Goal: Task Accomplishment & Management: Manage account settings

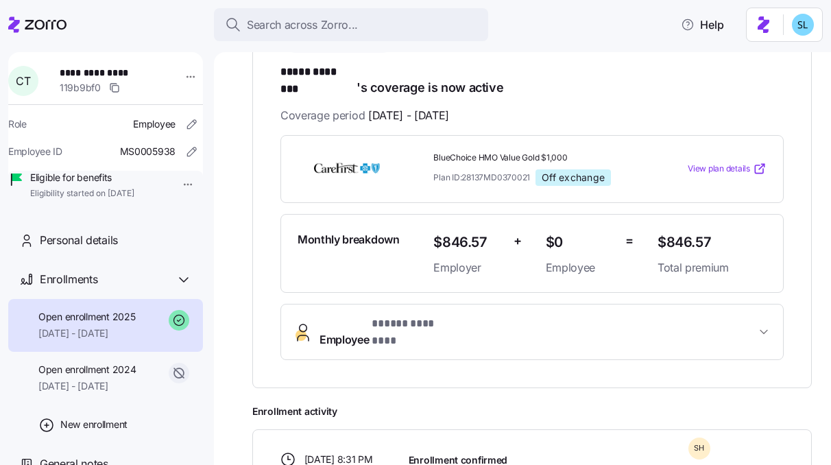
click at [431, 315] on span "* ***** ******** *" at bounding box center [413, 323] width 82 height 17
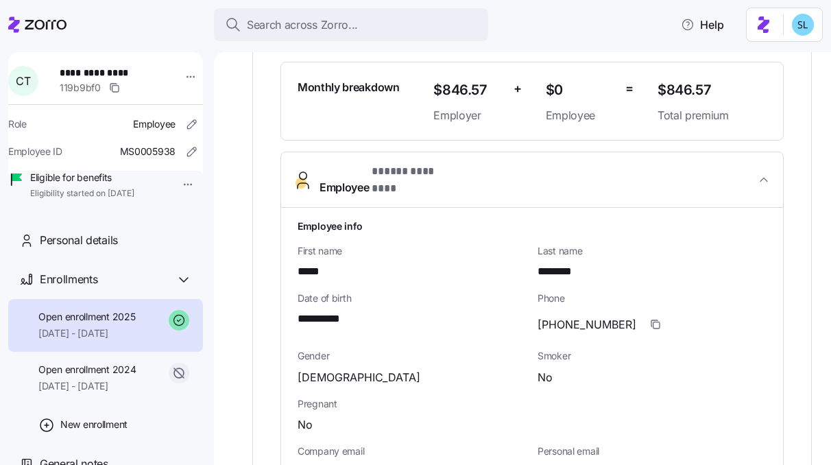
scroll to position [402, 0]
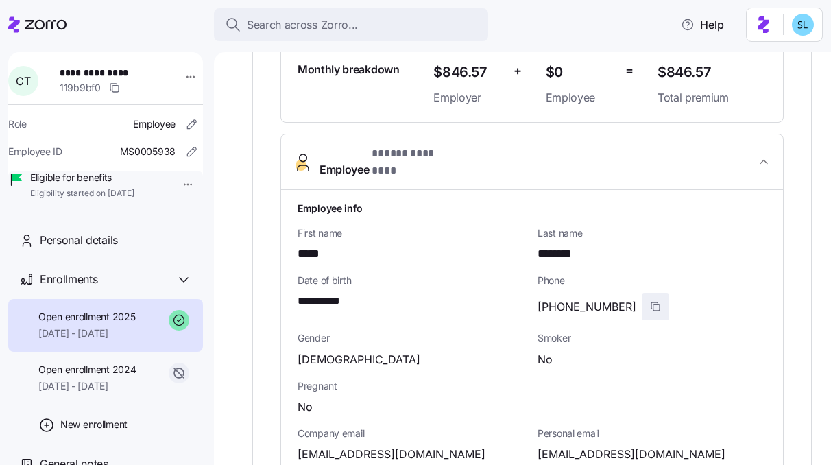
click at [650, 301] on icon "button" at bounding box center [655, 306] width 11 height 11
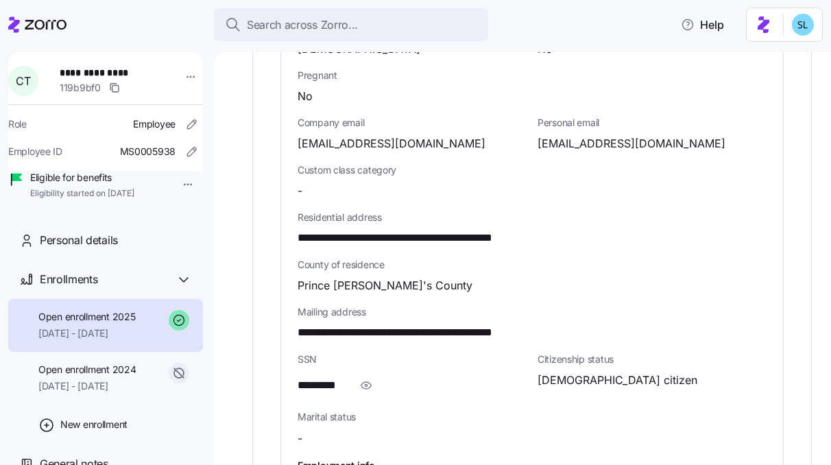
scroll to position [717, 0]
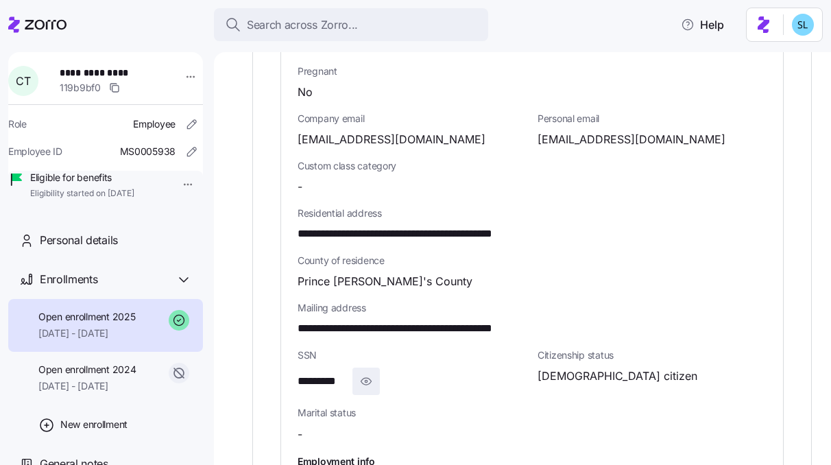
click at [366, 373] on icon "button" at bounding box center [366, 381] width 14 height 16
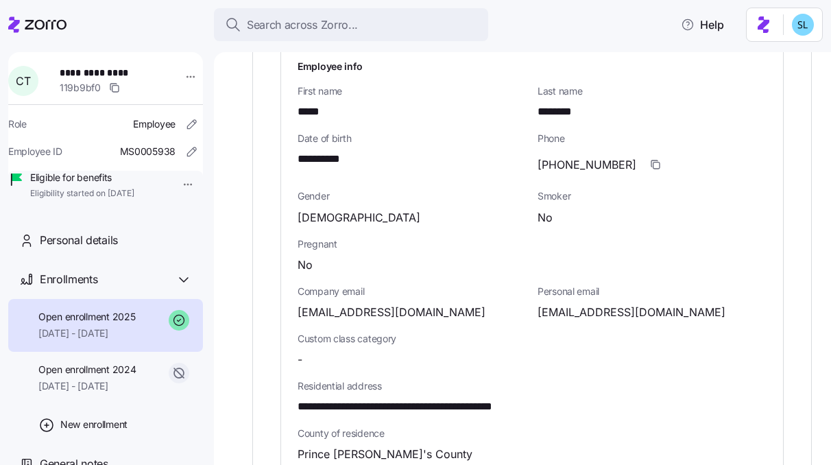
scroll to position [493, 0]
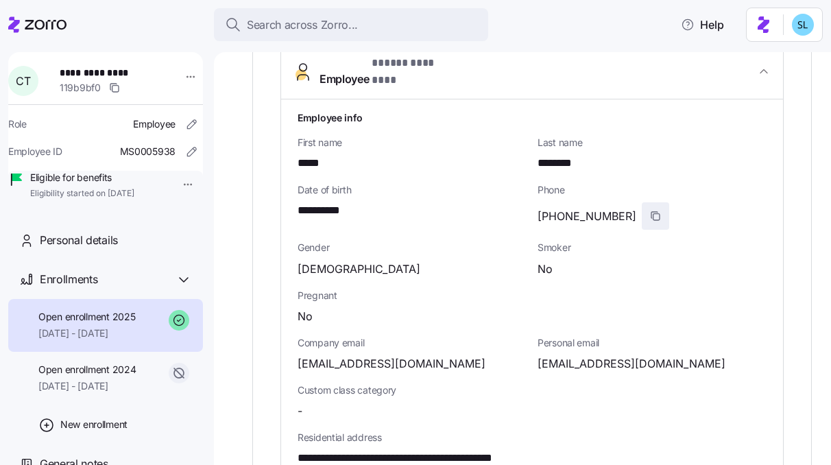
click at [650, 211] on icon "button" at bounding box center [655, 216] width 11 height 11
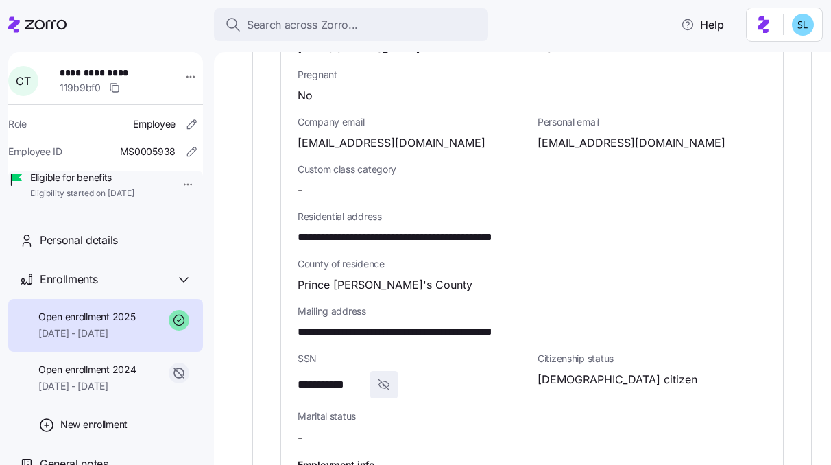
scroll to position [521, 0]
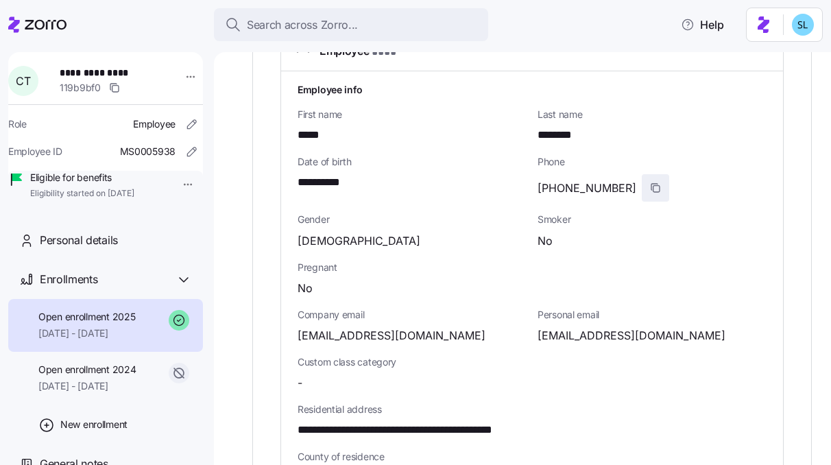
click at [651, 184] on icon "button" at bounding box center [654, 187] width 6 height 6
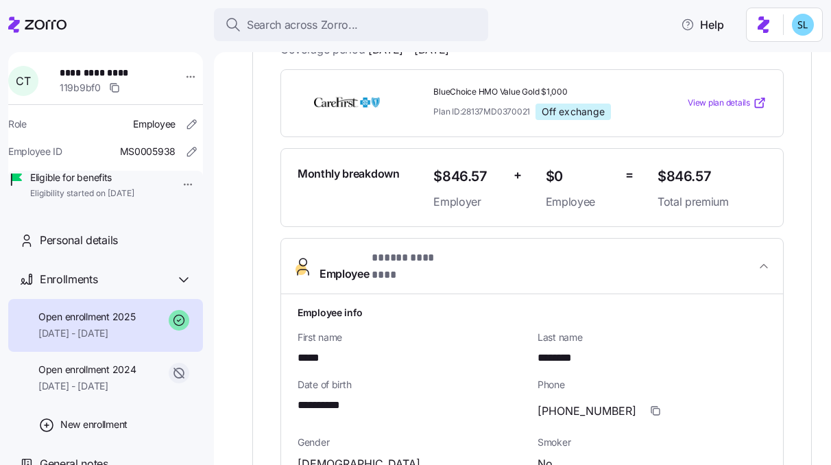
scroll to position [291, 0]
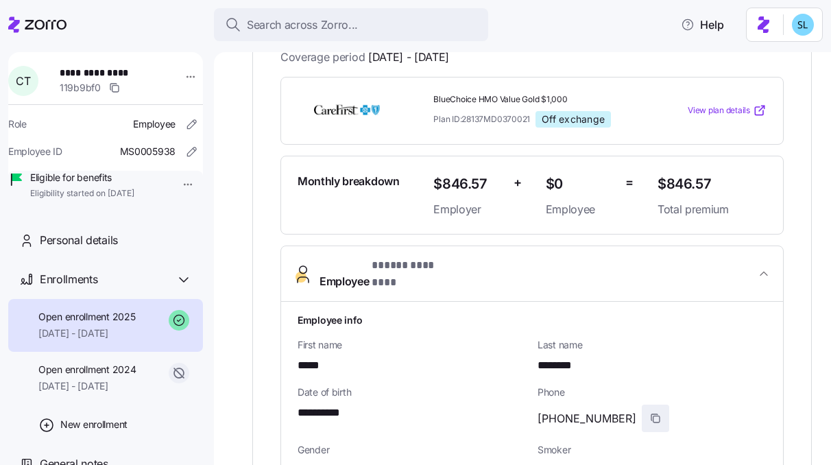
click at [650, 413] on icon "button" at bounding box center [655, 418] width 11 height 11
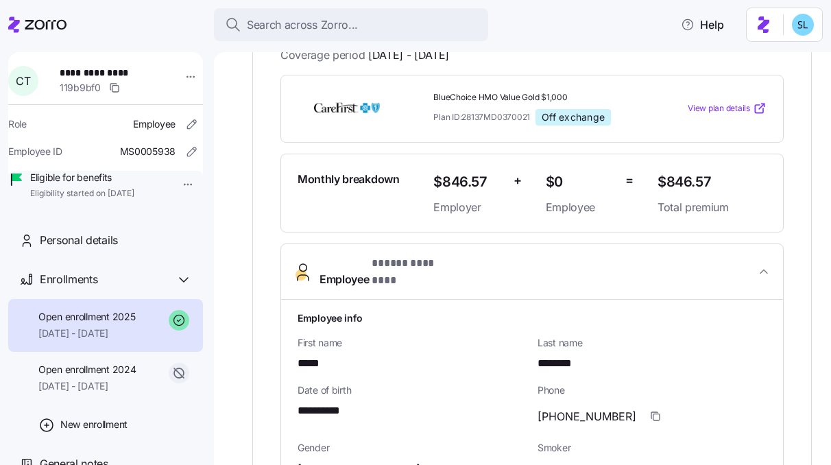
scroll to position [293, 0]
click at [650, 410] on icon "button" at bounding box center [655, 415] width 11 height 11
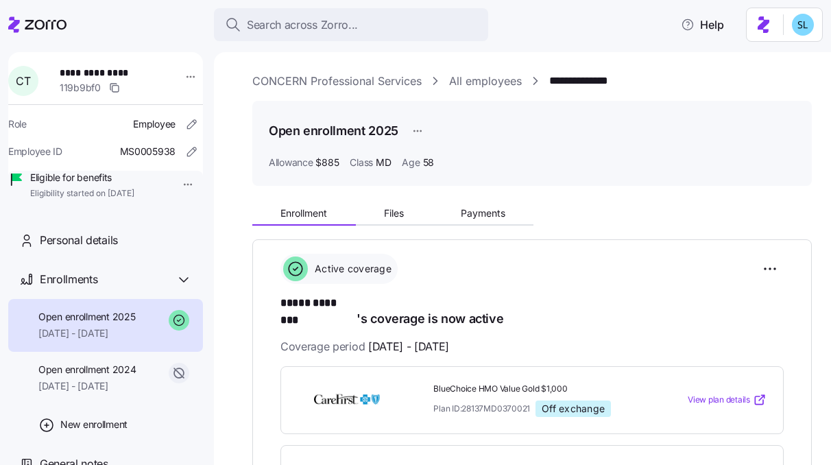
scroll to position [0, 0]
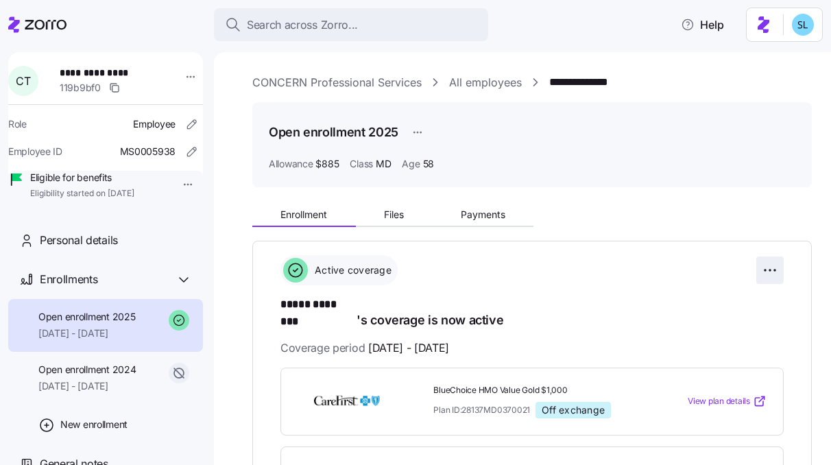
click at [763, 269] on html "**********" at bounding box center [415, 228] width 831 height 457
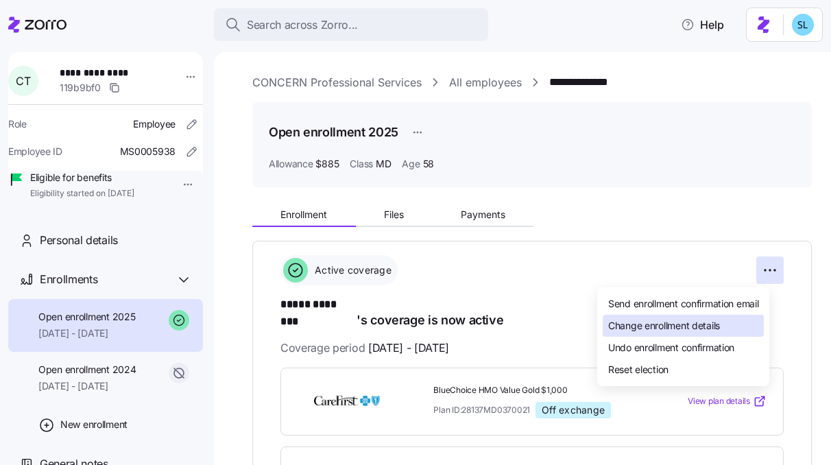
click at [723, 328] on div "Change enrollment details" at bounding box center [683, 326] width 161 height 22
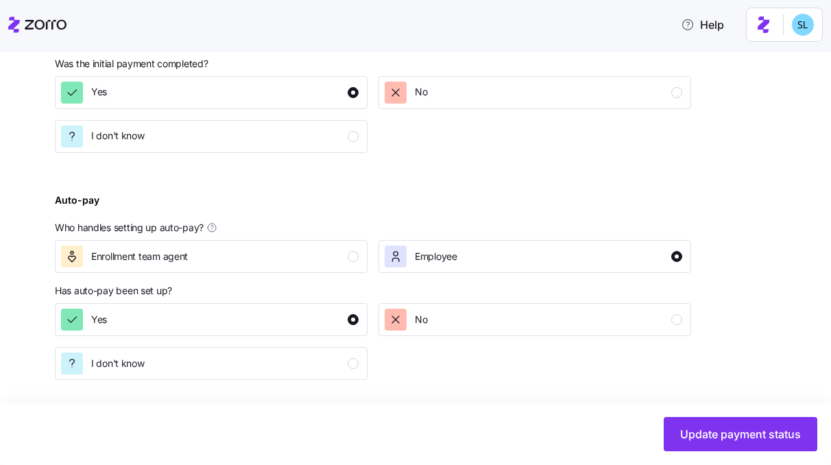
scroll to position [640, 0]
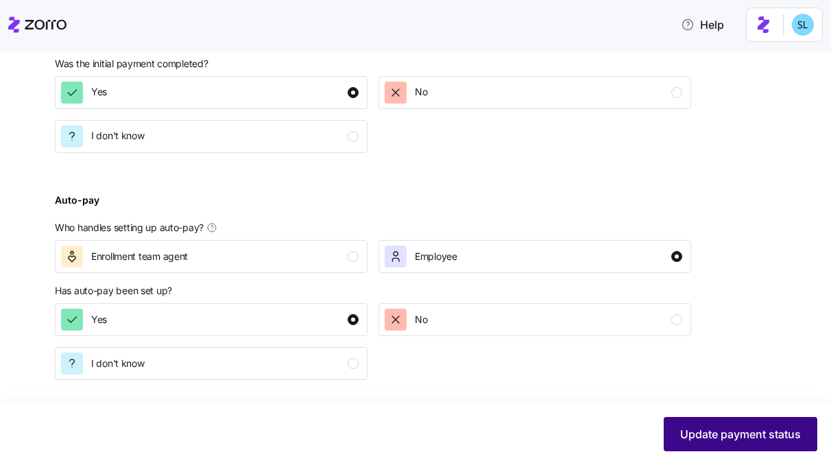
click at [754, 428] on span "Update payment status" at bounding box center [740, 434] width 121 height 16
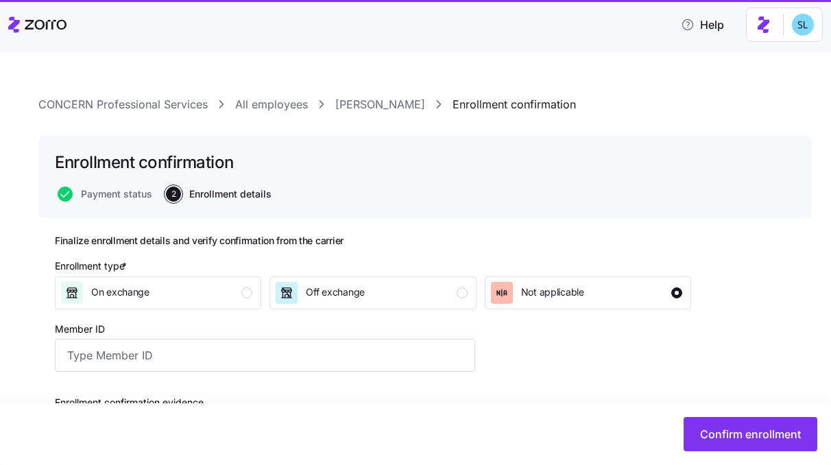
checkbox input "false"
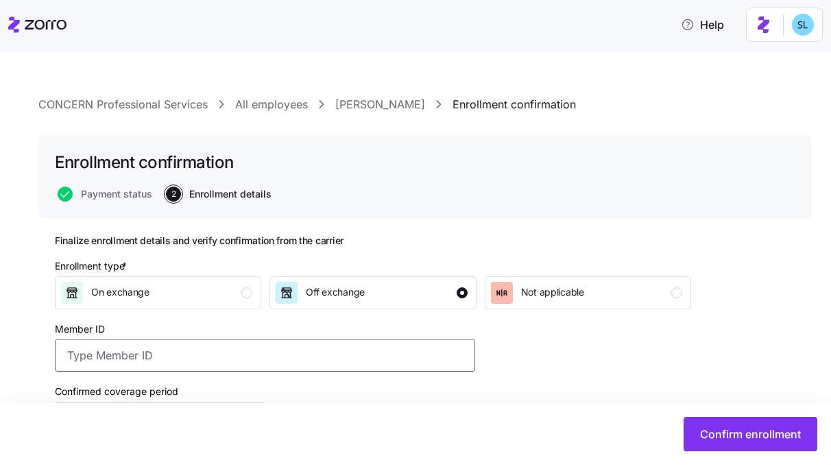
click at [219, 361] on input "Member ID" at bounding box center [265, 355] width 420 height 33
paste input "XIM903346340"
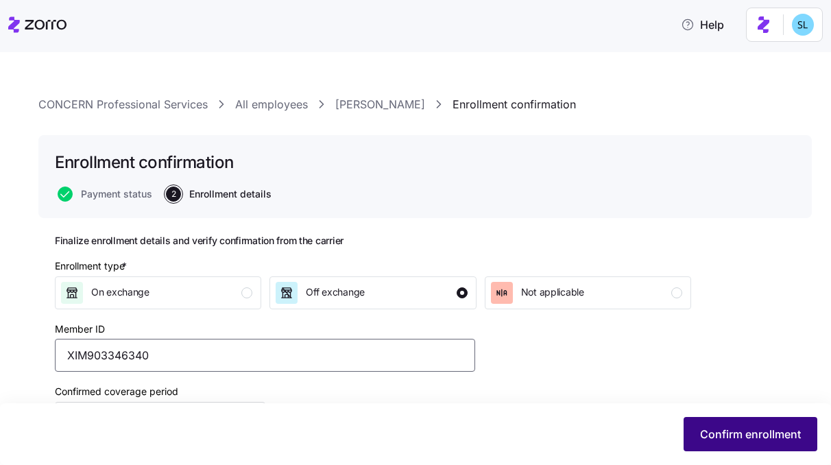
type input "XIM903346340"
click at [723, 438] on span "Confirm enrollment" at bounding box center [750, 434] width 101 height 16
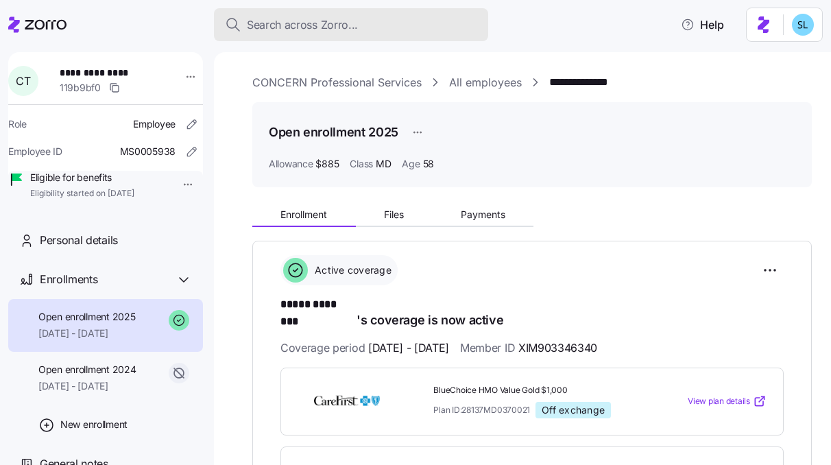
click at [288, 28] on span "Search across Zorro..." at bounding box center [302, 24] width 111 height 17
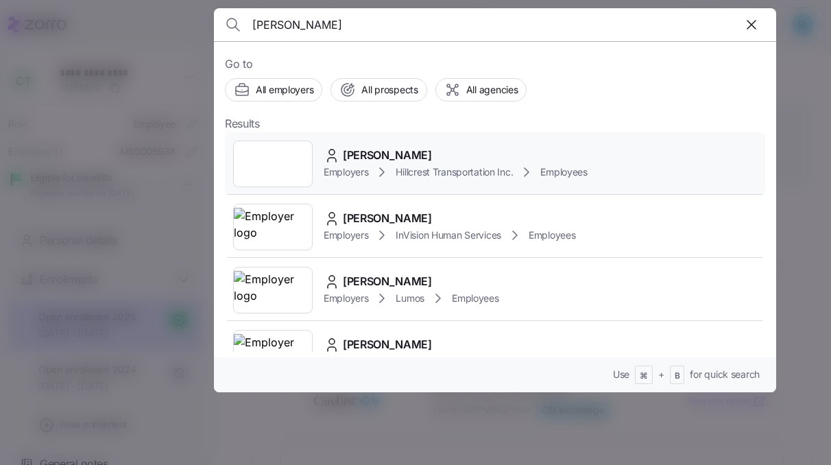
type input "THOMAS EDWARDS"
click at [413, 154] on span "THOMAS EDWARDS" at bounding box center [387, 155] width 89 height 17
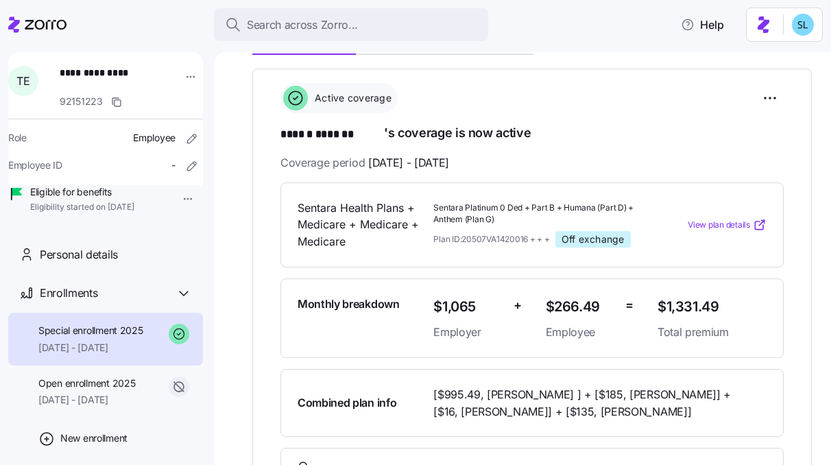
scroll to position [176, 0]
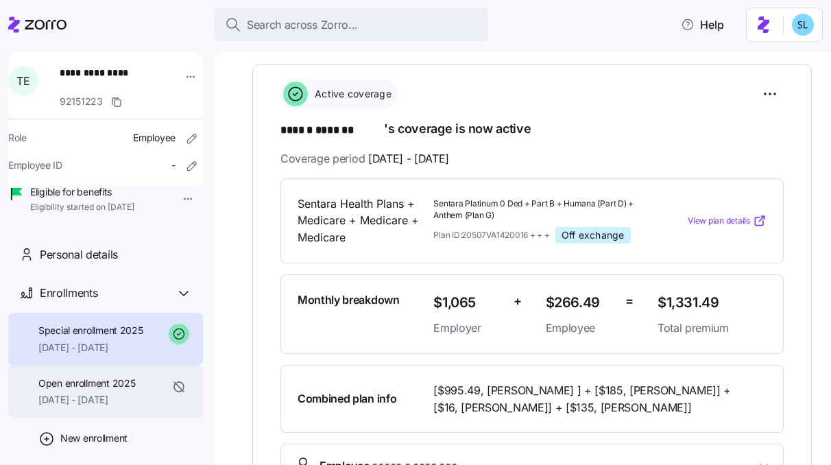
click at [97, 390] on span "Open enrollment 2025" at bounding box center [86, 383] width 97 height 14
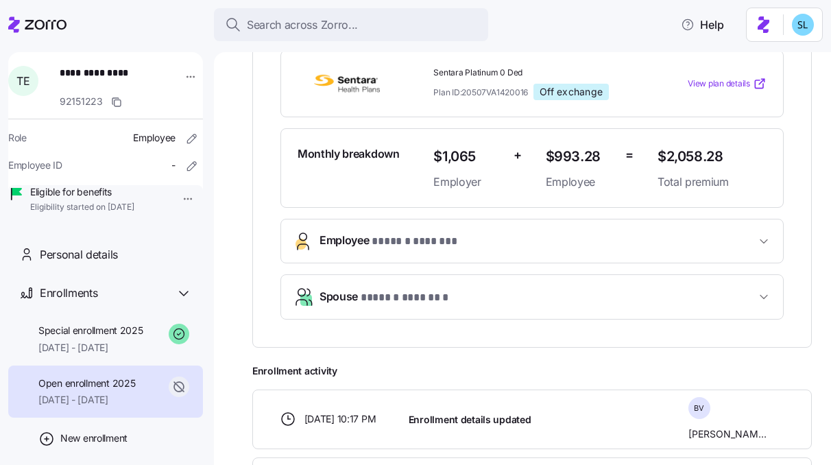
scroll to position [121, 0]
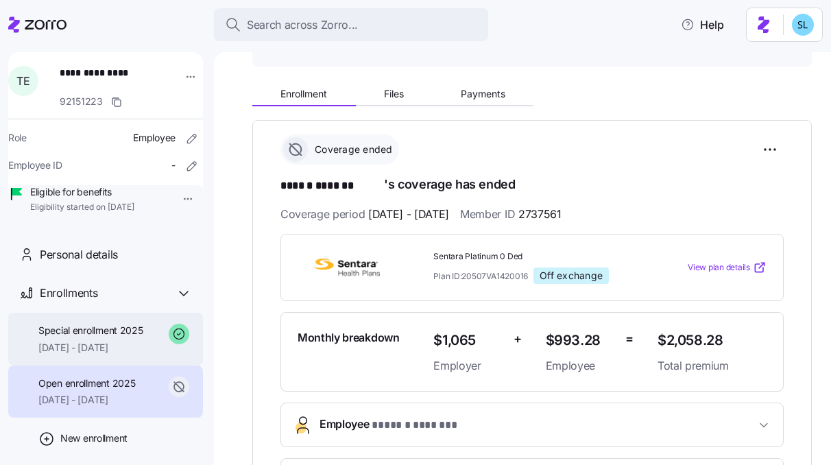
click at [90, 354] on span "07/01/2025 - 12/31/2025" at bounding box center [90, 348] width 105 height 14
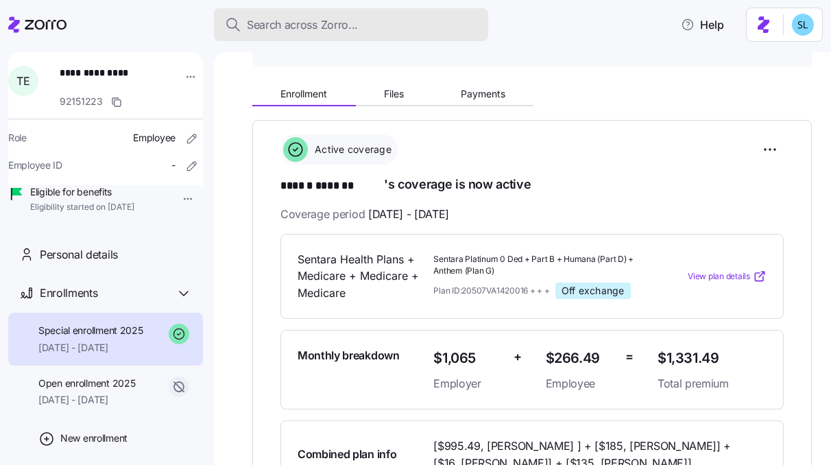
click at [320, 26] on span "Search across Zorro..." at bounding box center [302, 24] width 111 height 17
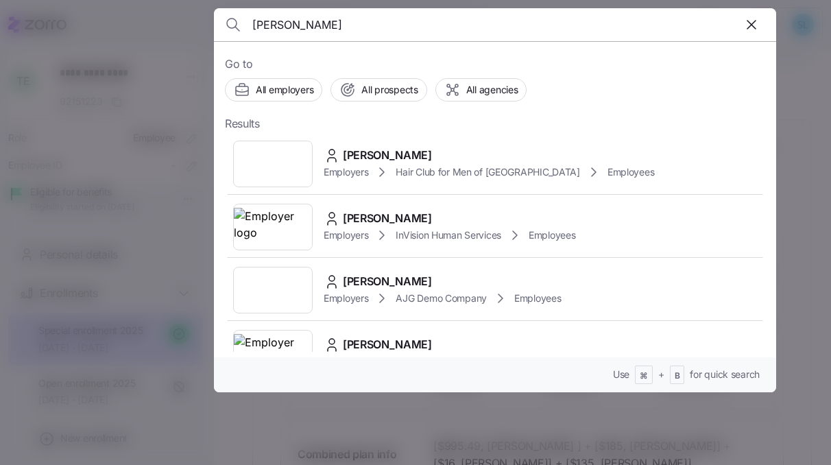
type input "Erica Traub"
click at [422, 144] on div "Erica Traub Employers Hair Club for Men of Boston Employees" at bounding box center [495, 163] width 540 height 63
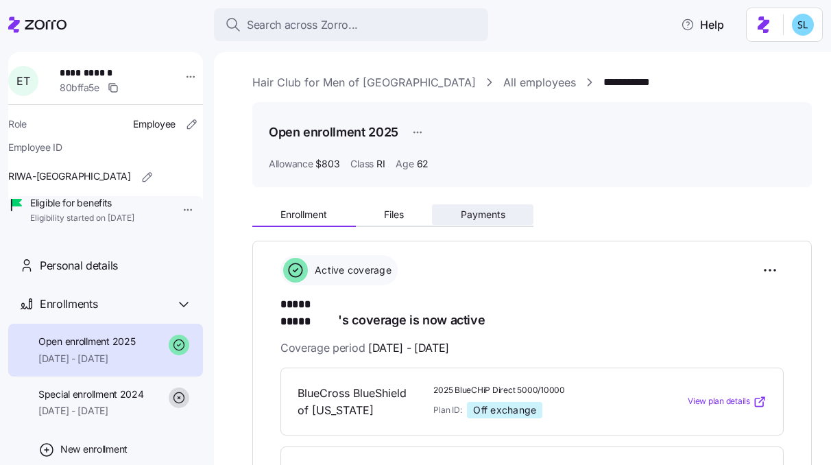
click at [483, 213] on span "Payments" at bounding box center [483, 215] width 45 height 10
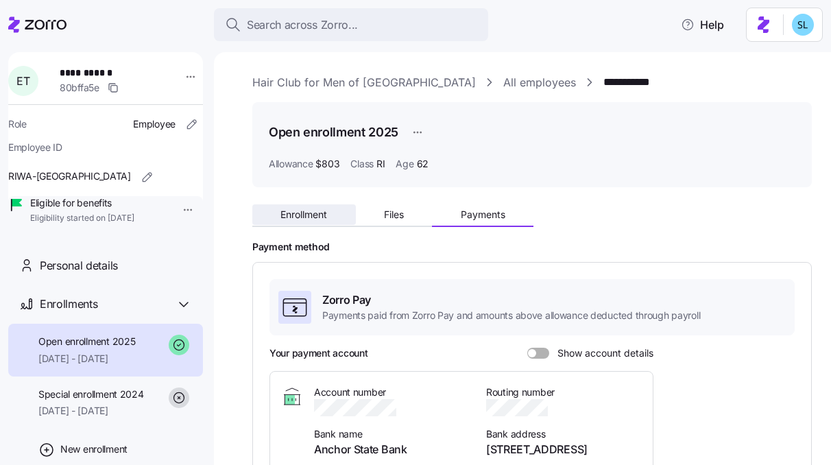
click at [300, 208] on button "Enrollment" at bounding box center [304, 214] width 104 height 21
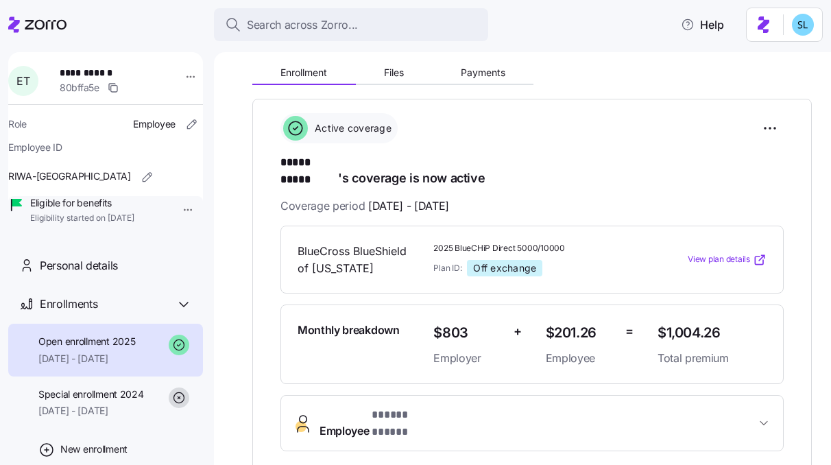
scroll to position [341, 0]
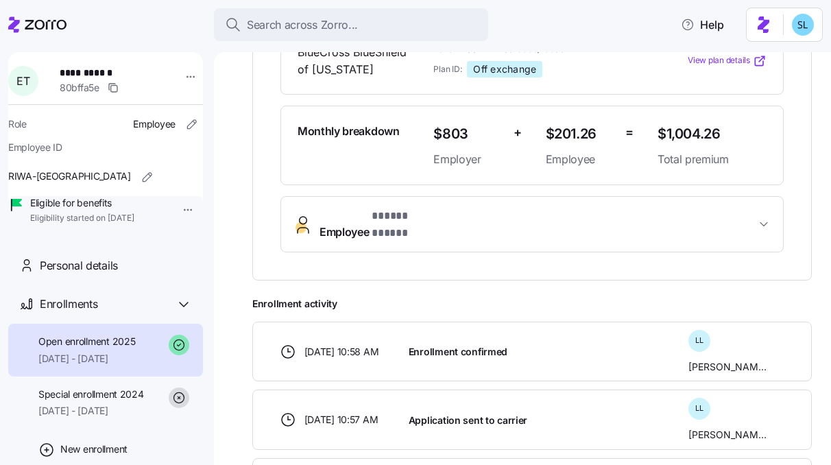
click at [466, 208] on span "Employee * ***** ***** *" at bounding box center [538, 224] width 436 height 33
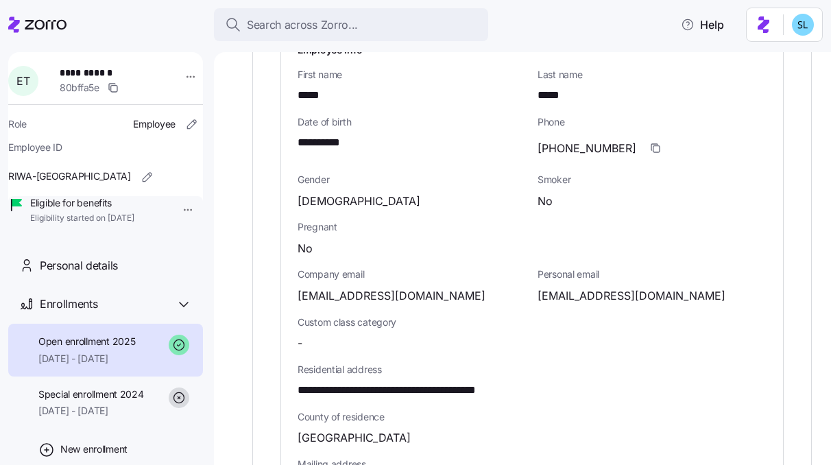
scroll to position [667, 0]
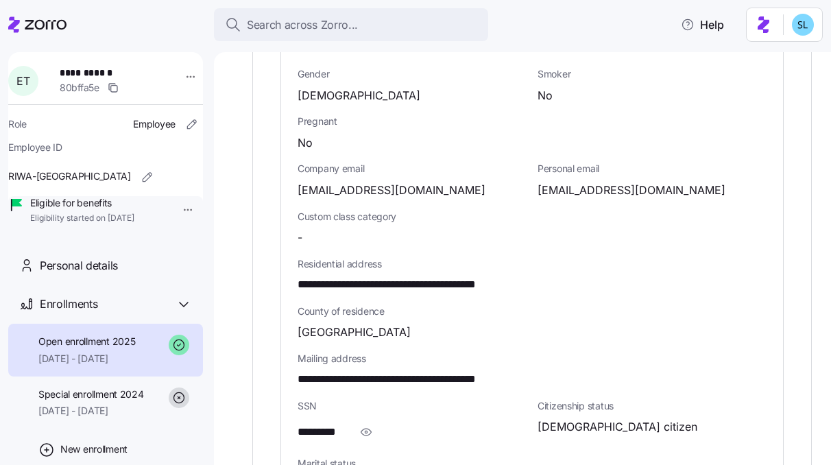
click at [573, 182] on span "strikeaposew_me@msn.com" at bounding box center [632, 190] width 188 height 17
copy span "strikeaposew_me"
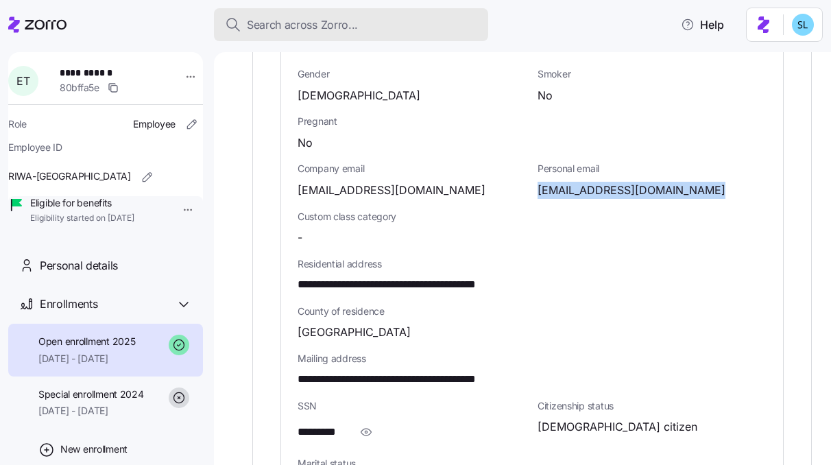
click at [292, 31] on span "Search across Zorro..." at bounding box center [302, 24] width 111 height 17
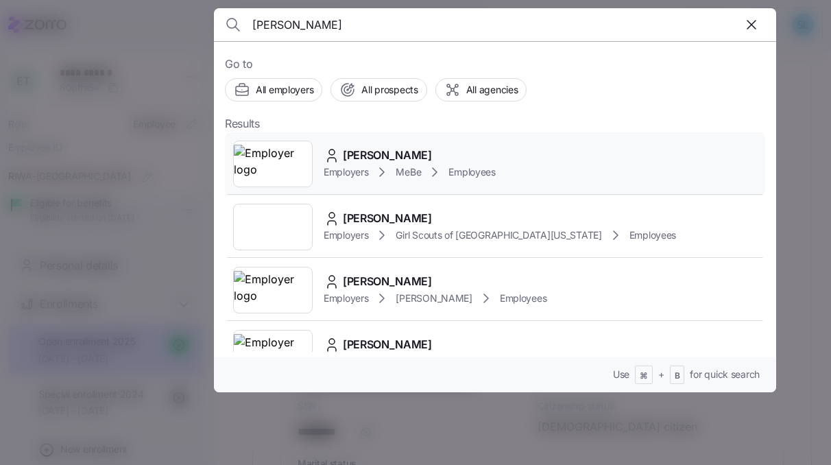
type input "Sara Schrage"
click at [391, 135] on div "Sara Schrage Employers MeBe Employees" at bounding box center [495, 163] width 540 height 63
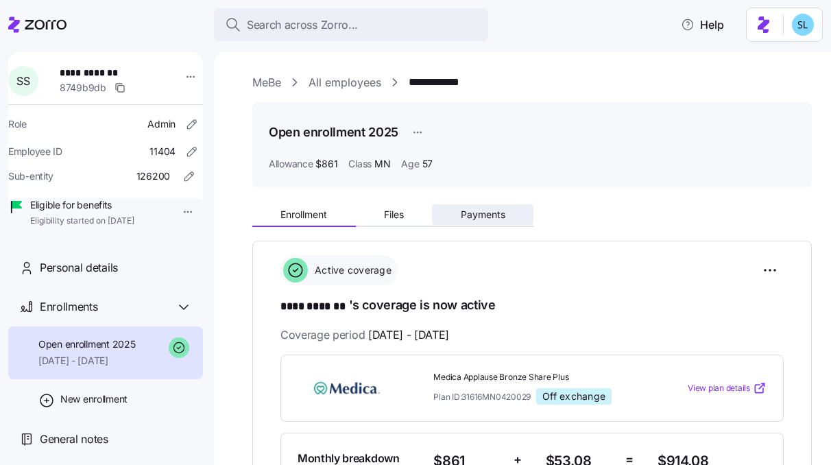
click at [466, 217] on span "Payments" at bounding box center [483, 215] width 45 height 10
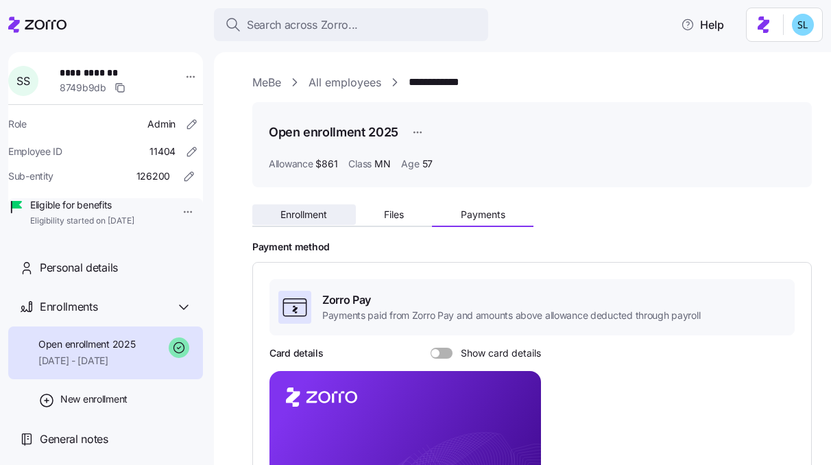
click at [324, 210] on span "Enrollment" at bounding box center [303, 215] width 47 height 10
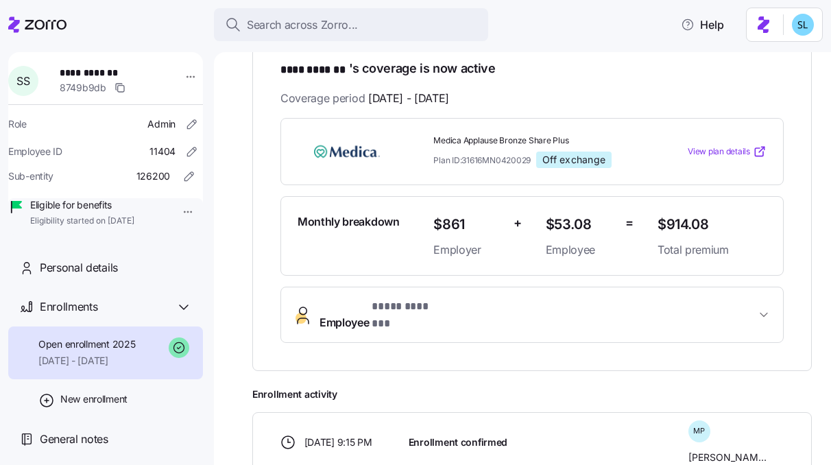
scroll to position [237, 0]
click at [529, 312] on span "Employee * **** ******* *" at bounding box center [538, 314] width 436 height 33
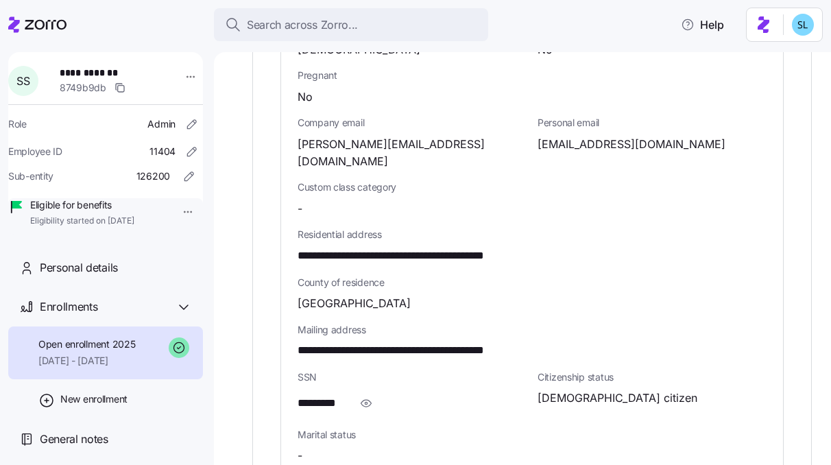
scroll to position [700, 0]
click at [361, 394] on icon "button" at bounding box center [366, 402] width 14 height 16
click at [335, 394] on span "**********" at bounding box center [330, 402] width 64 height 17
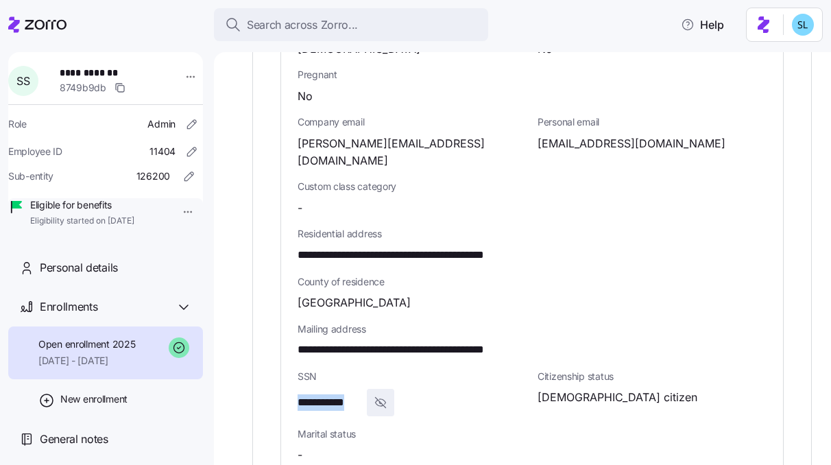
copy span "*"
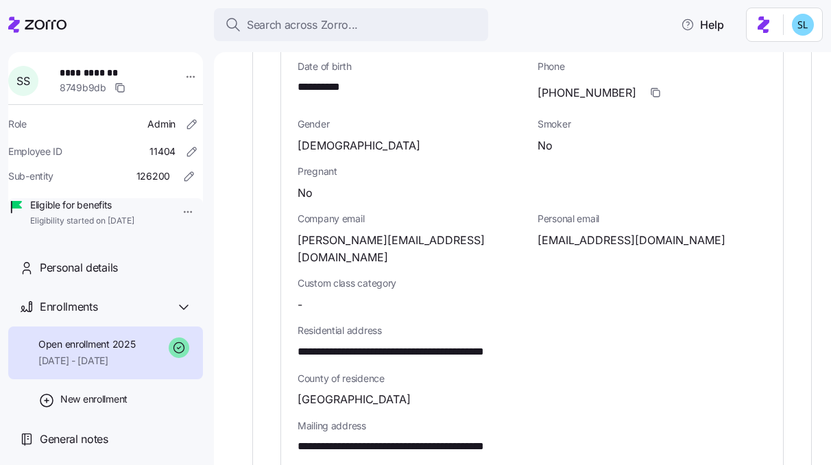
scroll to position [356, 0]
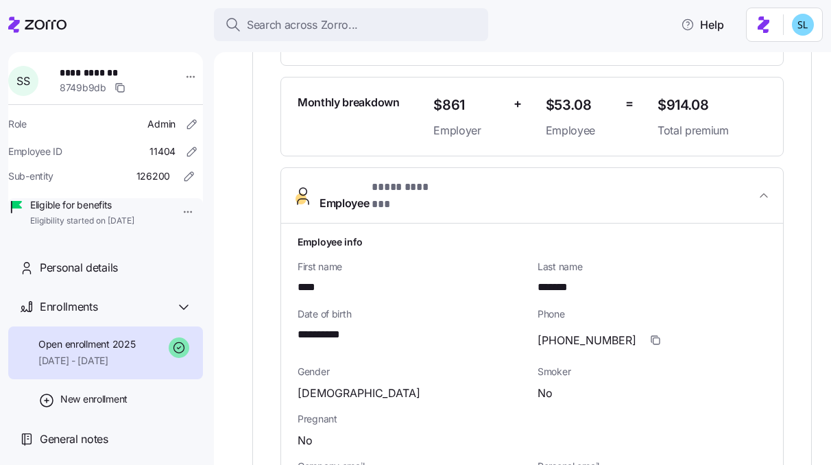
click at [316, 279] on span "****" at bounding box center [309, 287] width 23 height 17
copy span "****"
click at [564, 279] on span "*******" at bounding box center [559, 287] width 43 height 17
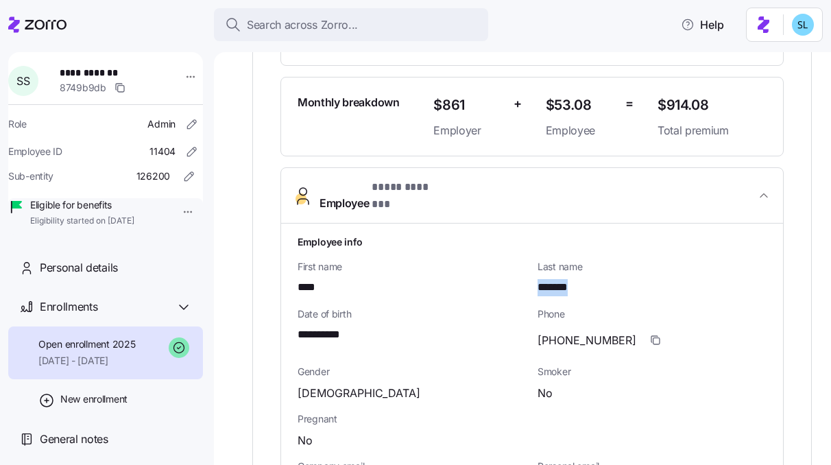
click at [564, 279] on span "*******" at bounding box center [559, 287] width 43 height 17
copy span "*******"
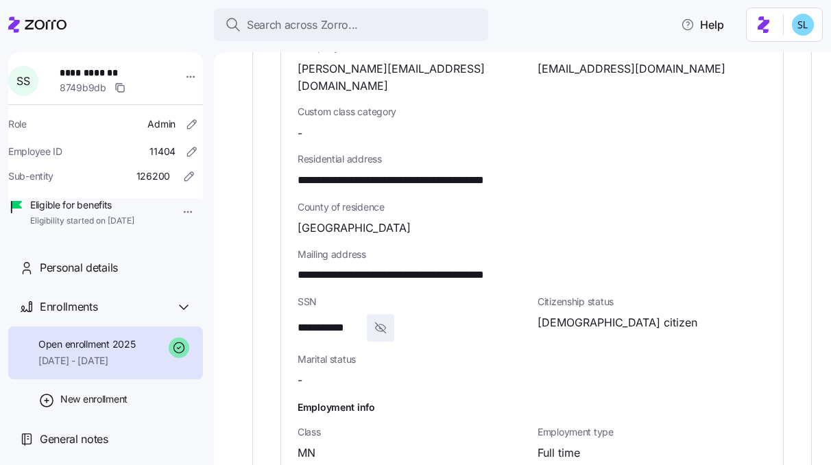
scroll to position [673, 0]
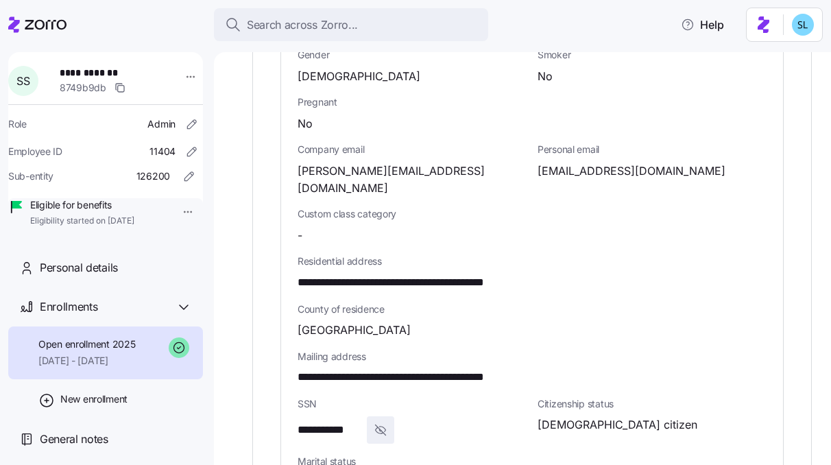
click at [586, 163] on span "saraschrage@gmail.com" at bounding box center [632, 171] width 188 height 17
copy span "saraschrage"
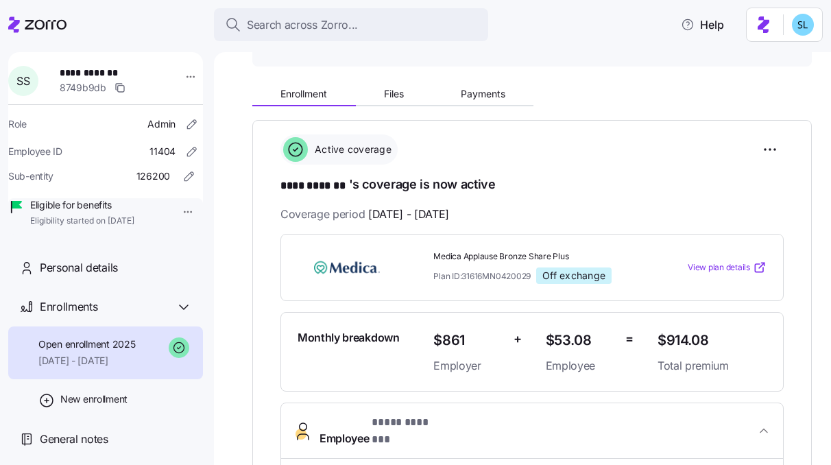
scroll to position [121, 0]
click at [413, 103] on button "Files" at bounding box center [394, 94] width 77 height 21
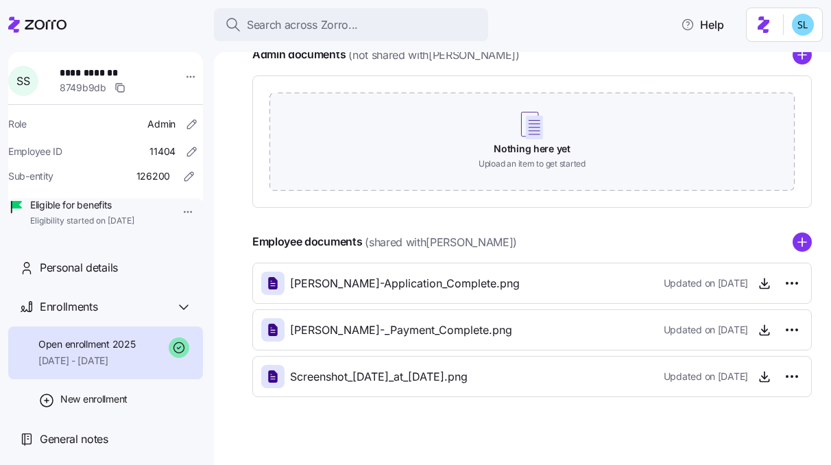
scroll to position [210, 0]
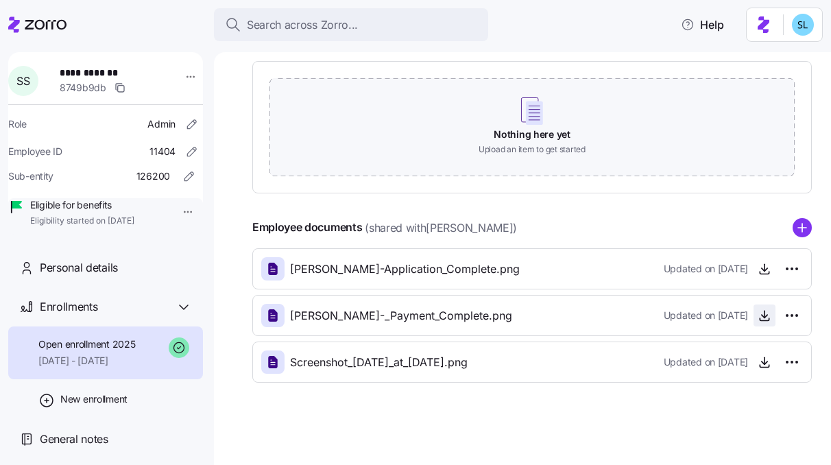
click at [758, 319] on icon "button" at bounding box center [765, 316] width 14 height 14
click at [758, 278] on span "button" at bounding box center [764, 269] width 21 height 21
click at [758, 269] on icon "button" at bounding box center [765, 269] width 14 height 14
click at [758, 365] on icon "button" at bounding box center [765, 362] width 14 height 14
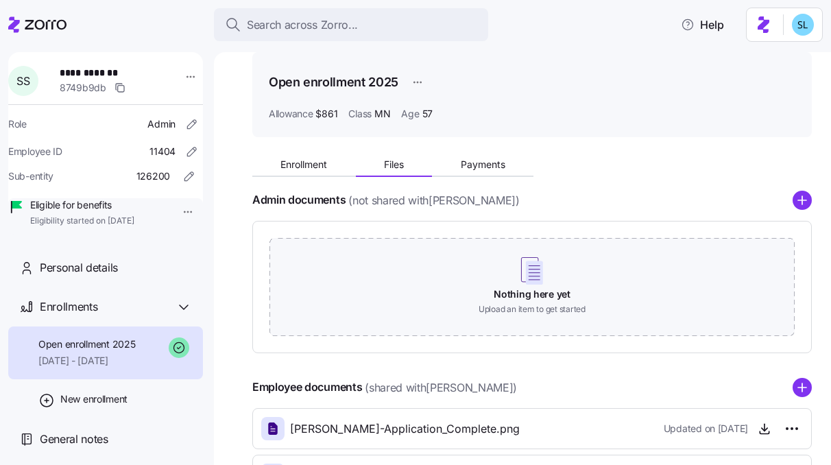
scroll to position [0, 0]
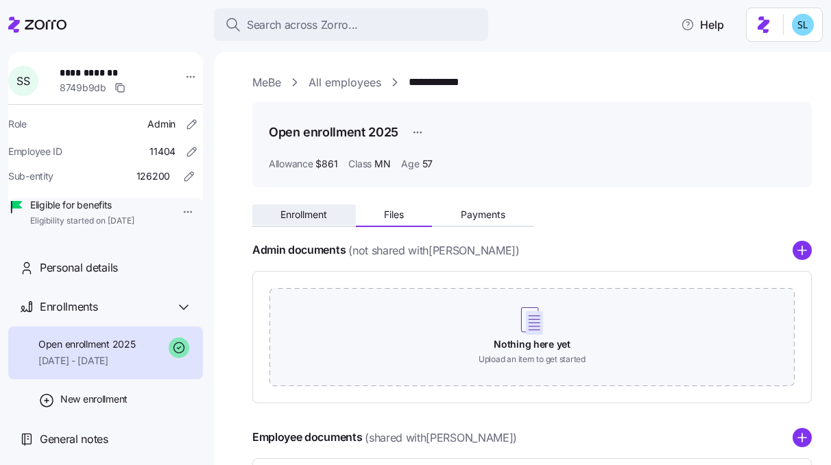
click at [326, 222] on button "Enrollment" at bounding box center [304, 214] width 104 height 21
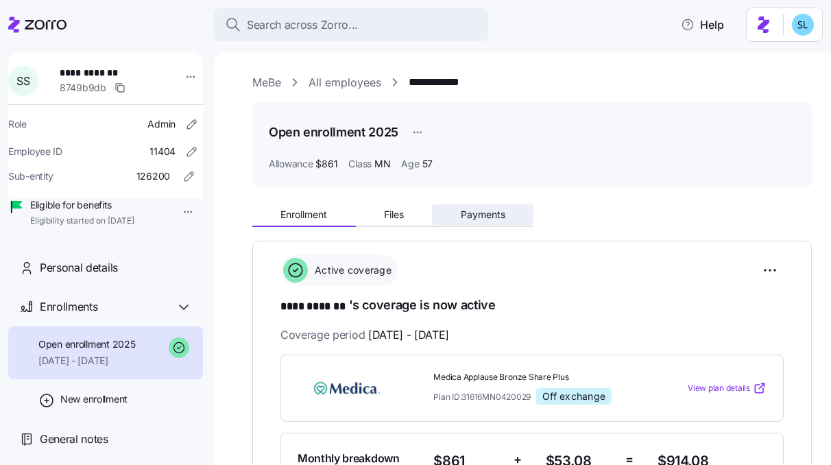
click at [492, 221] on button "Payments" at bounding box center [482, 214] width 101 height 21
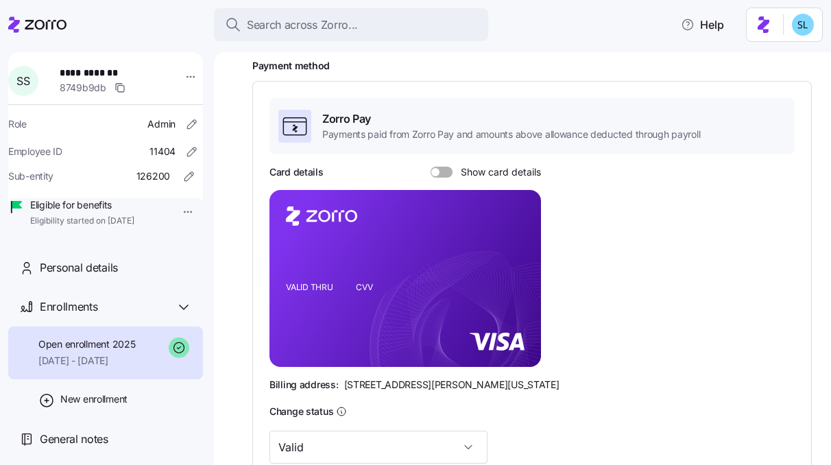
scroll to position [136, 0]
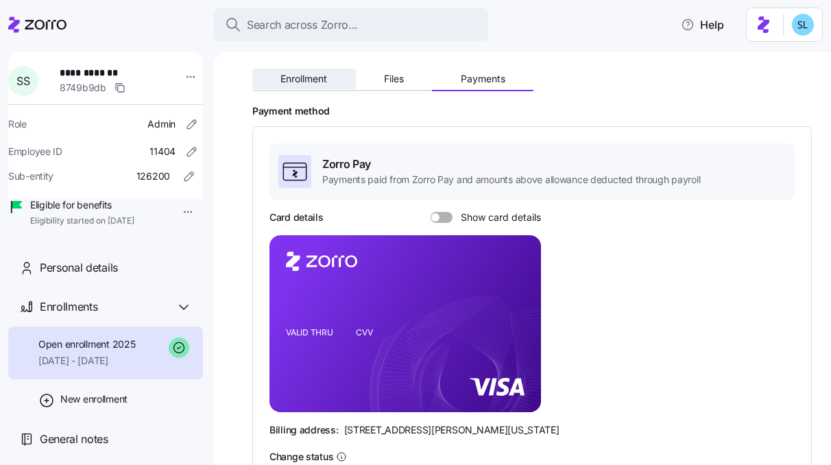
click at [306, 78] on span "Enrollment" at bounding box center [303, 79] width 47 height 10
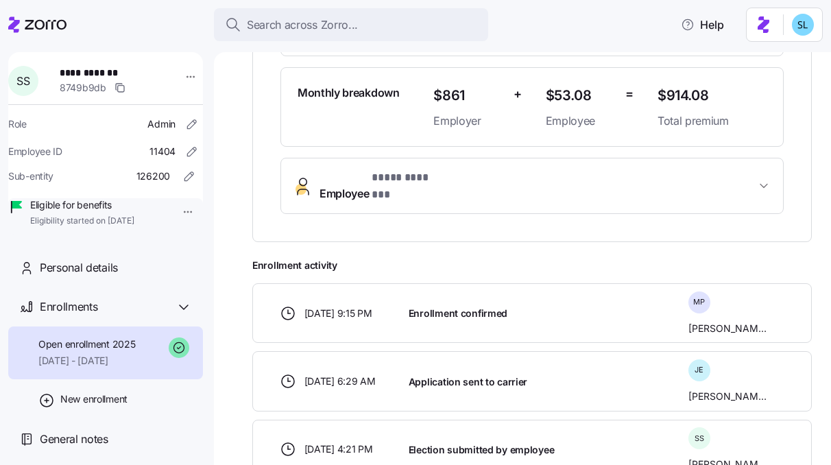
scroll to position [370, 0]
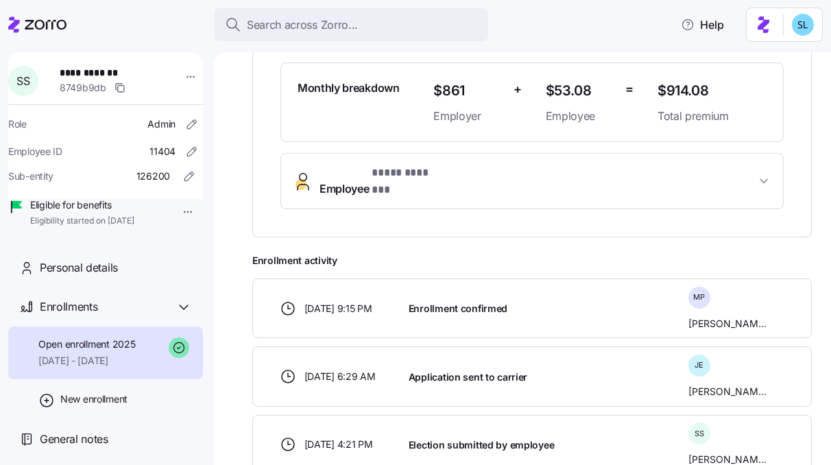
click at [440, 186] on button "Employee * **** ******* *" at bounding box center [532, 181] width 502 height 55
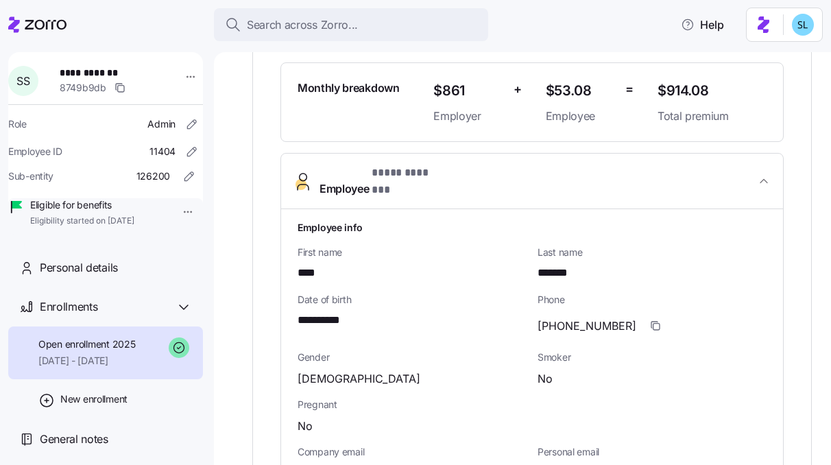
click at [559, 265] on span "*******" at bounding box center [559, 273] width 43 height 17
click at [561, 268] on span "*******" at bounding box center [559, 273] width 43 height 17
copy span "*******"
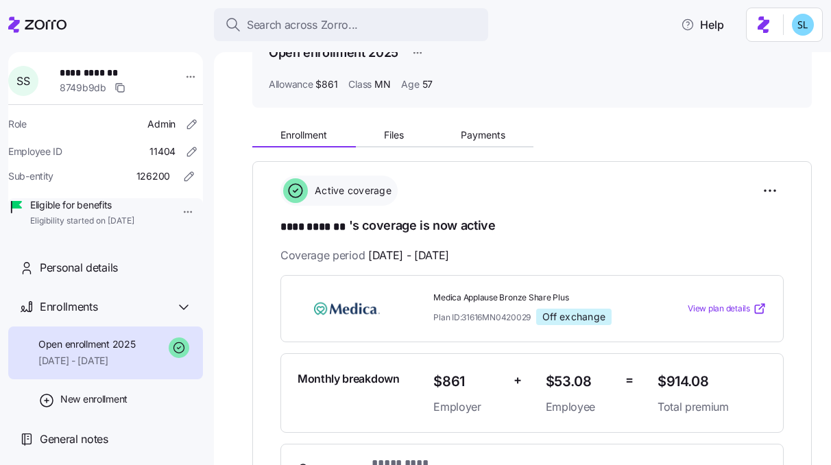
scroll to position [21, 0]
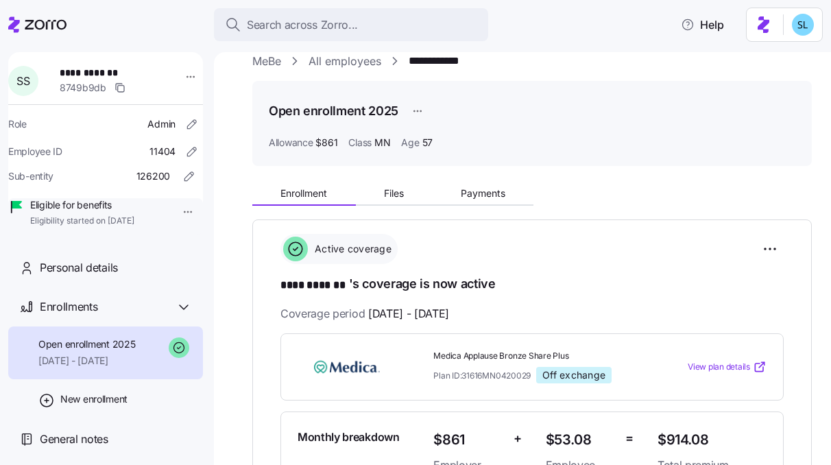
click at [511, 179] on div "Enrollment Files Payments" at bounding box center [532, 191] width 560 height 29
click at [506, 197] on button "Payments" at bounding box center [482, 193] width 101 height 21
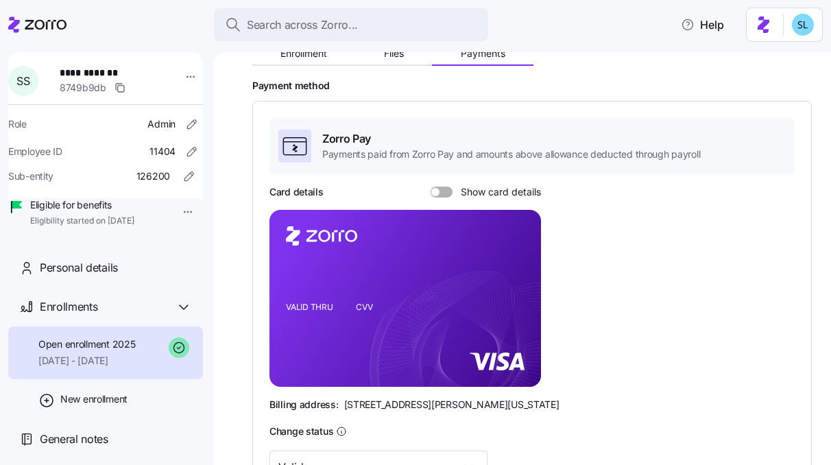
scroll to position [219, 0]
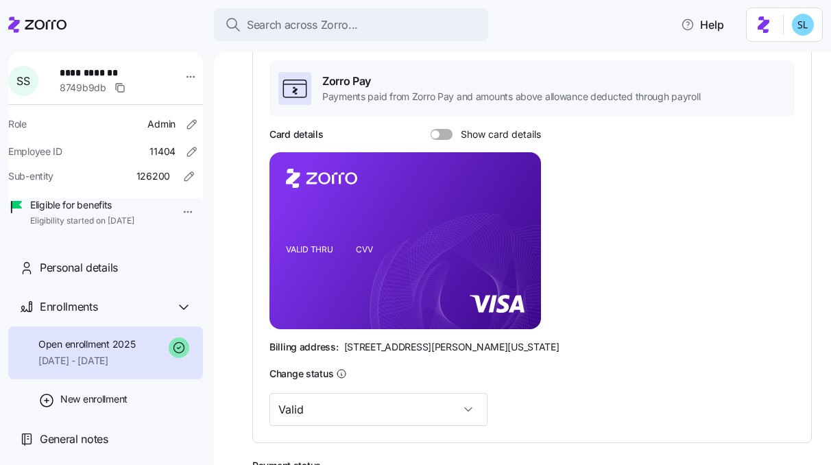
click at [444, 132] on span at bounding box center [447, 134] width 14 height 11
click at [431, 129] on input "Show card details" at bounding box center [431, 129] width 0 height 0
click at [508, 217] on rect at bounding box center [405, 240] width 272 height 177
click at [513, 217] on icon "copy-to-clipboard" at bounding box center [517, 217] width 8 height 8
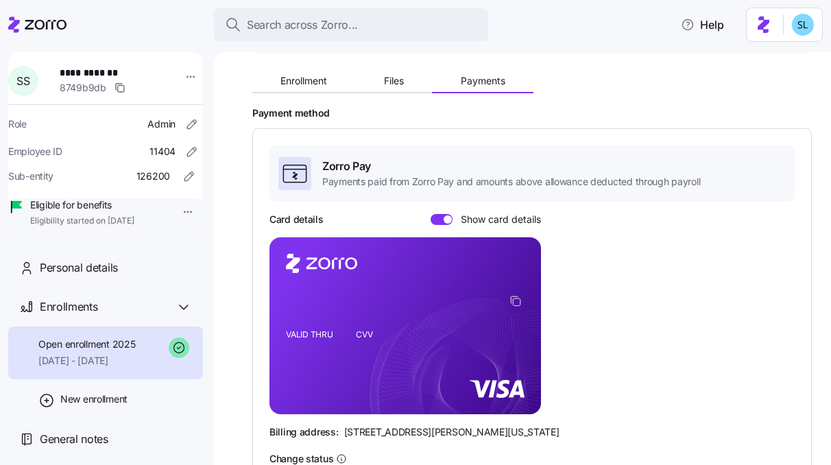
scroll to position [86, 0]
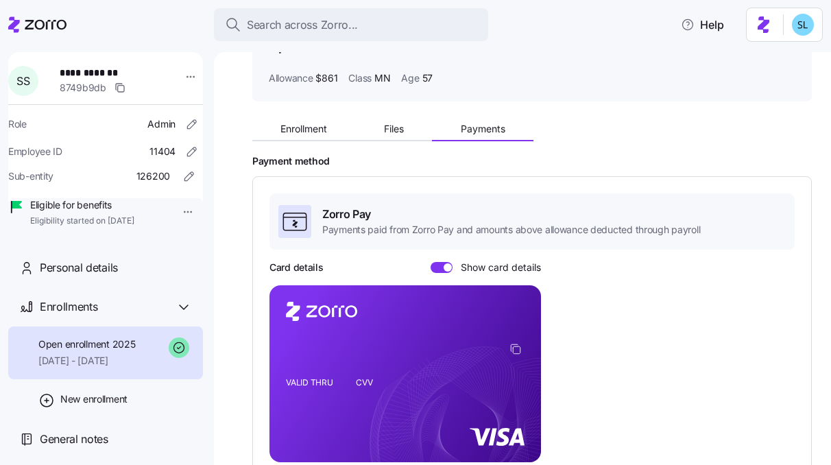
click at [328, 141] on div "Enrollment Files Payments" at bounding box center [392, 131] width 281 height 21
click at [327, 137] on button "Enrollment" at bounding box center [304, 129] width 104 height 21
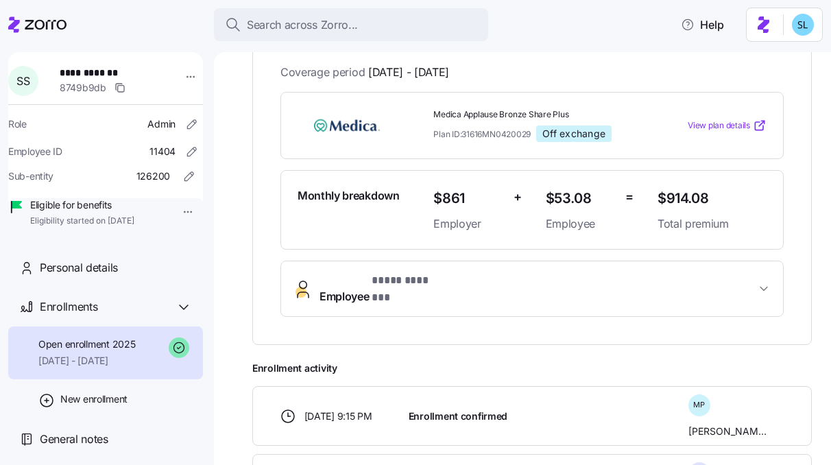
scroll to position [304, 0]
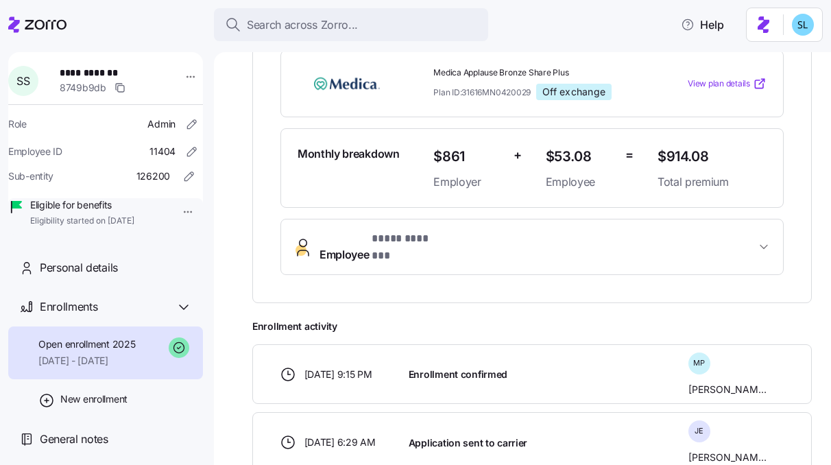
click at [424, 245] on span "* **** ******* *" at bounding box center [409, 238] width 75 height 17
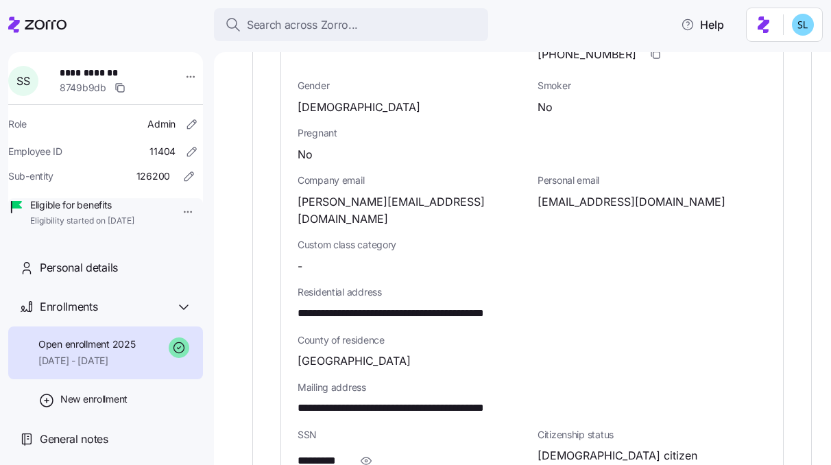
scroll to position [700, 0]
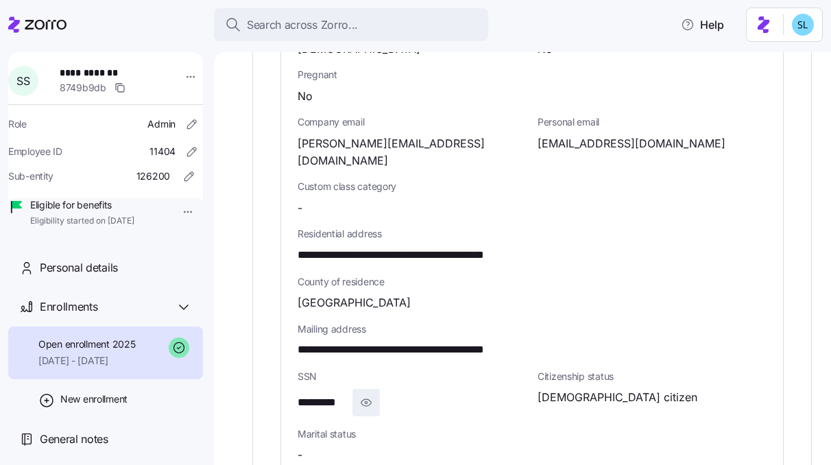
click at [361, 394] on icon "button" at bounding box center [366, 402] width 14 height 16
click at [350, 394] on span "**********" at bounding box center [330, 402] width 64 height 17
copy span "****"
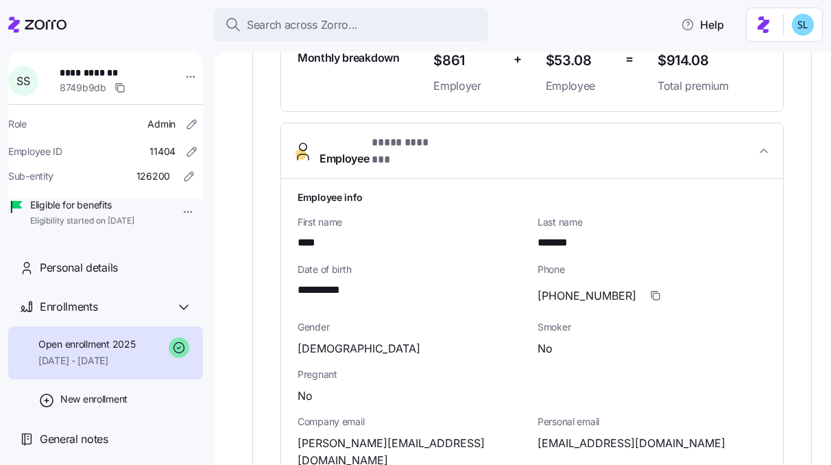
scroll to position [395, 0]
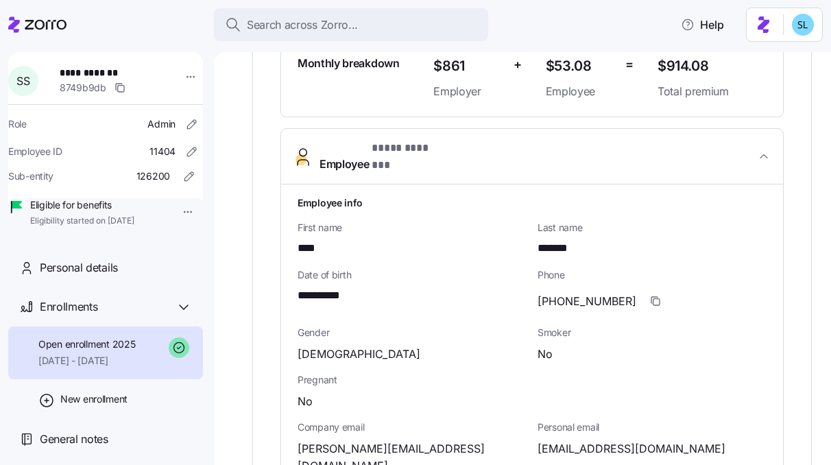
click at [551, 240] on span "*******" at bounding box center [559, 248] width 43 height 17
copy span "*******"
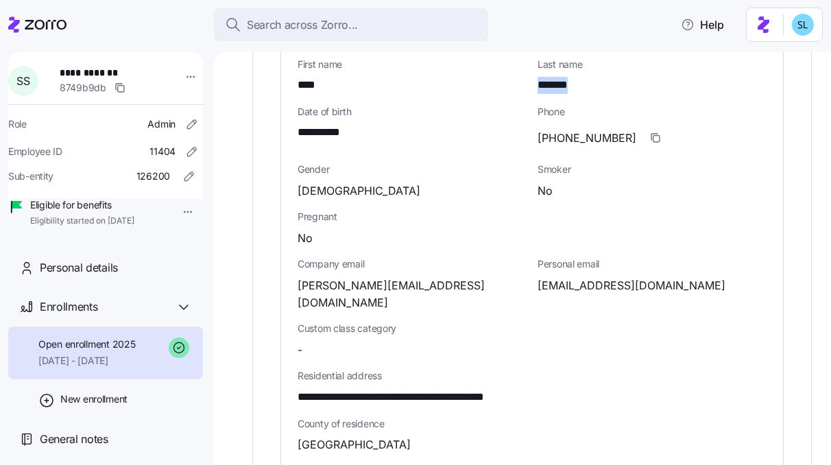
scroll to position [593, 0]
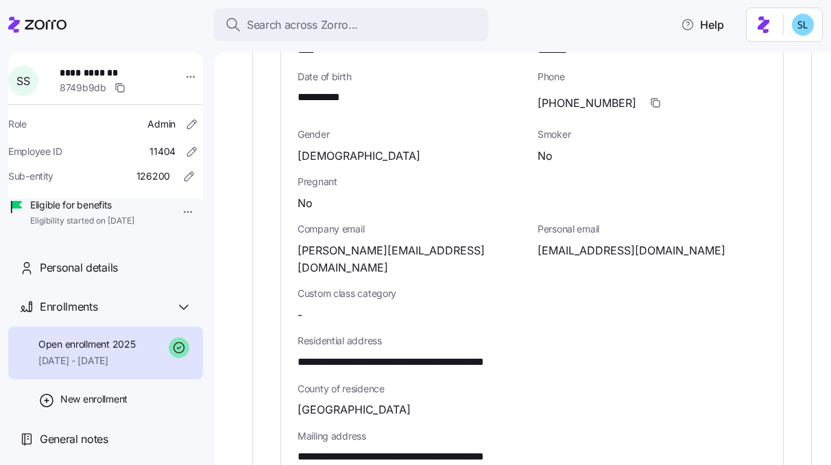
click at [574, 242] on span "saraschrage@gmail.com" at bounding box center [632, 250] width 188 height 17
copy span "saraschrage"
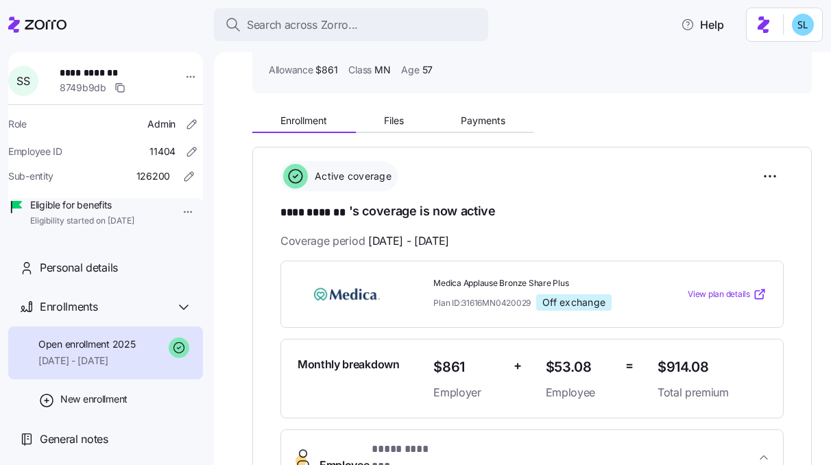
scroll to position [65, 0]
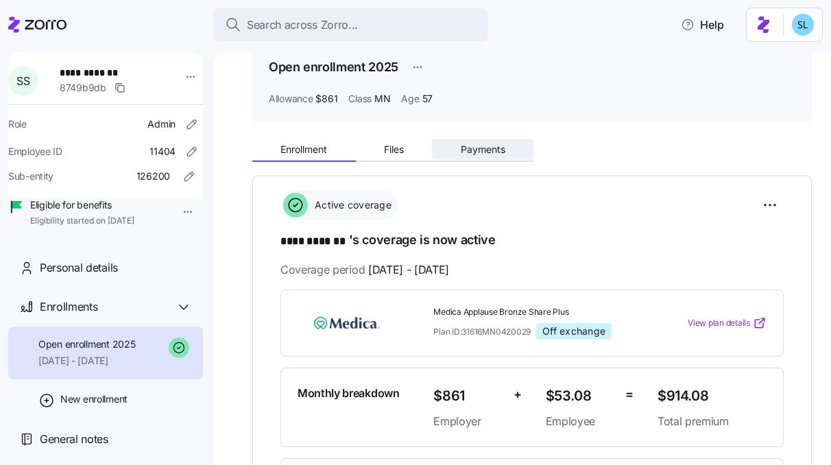
click at [514, 159] on button "Payments" at bounding box center [482, 149] width 101 height 21
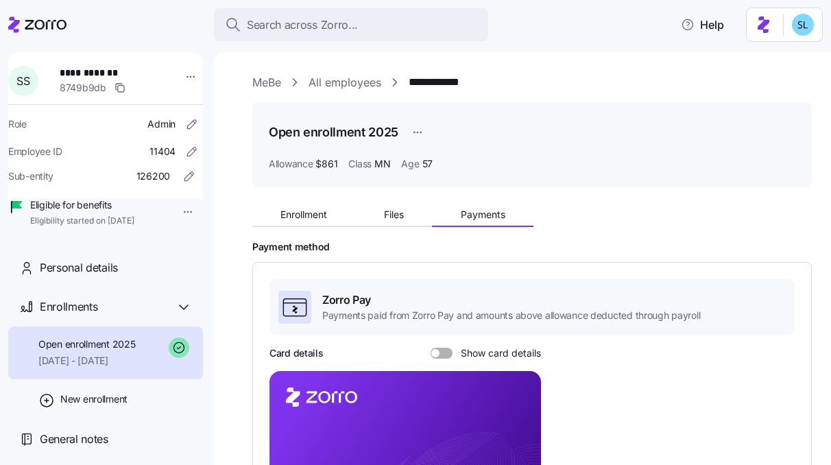
click at [448, 352] on span at bounding box center [447, 353] width 14 height 11
click at [431, 348] on input "Show card details" at bounding box center [431, 348] width 0 height 0
click at [522, 429] on foreignobject at bounding box center [517, 437] width 16 height 16
click at [517, 431] on icon "copy-to-clipboard" at bounding box center [515, 435] width 12 height 12
click at [326, 226] on div "Enrollment Files Payments" at bounding box center [392, 216] width 281 height 21
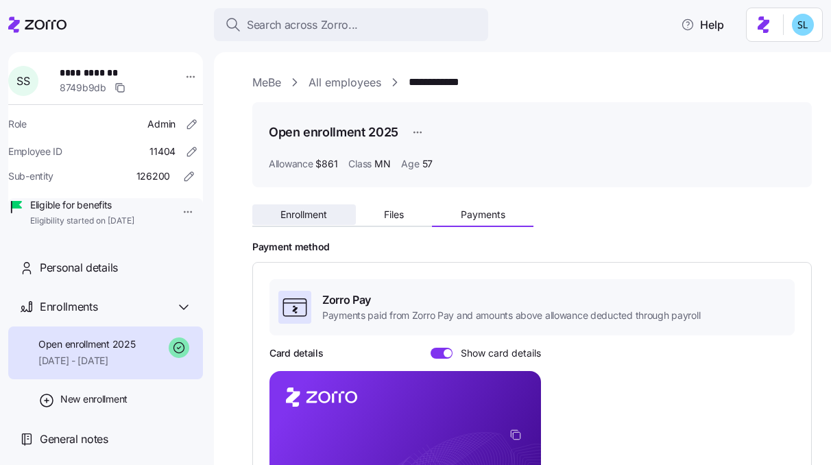
click at [324, 217] on span "Enrollment" at bounding box center [303, 215] width 47 height 10
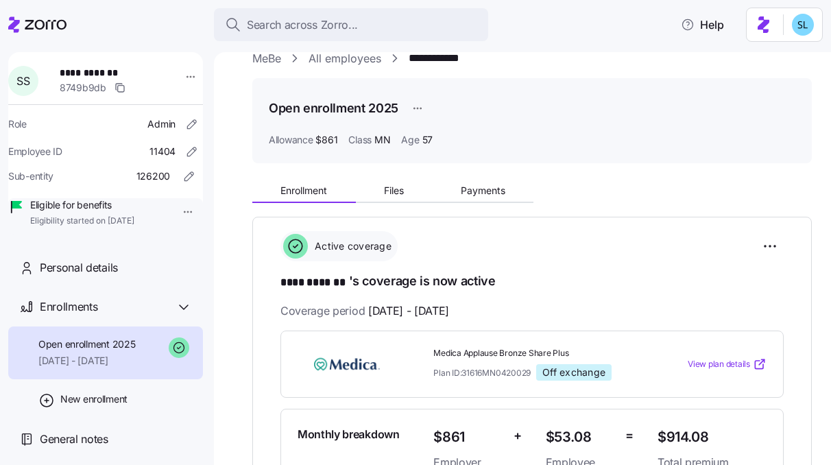
scroll to position [32, 0]
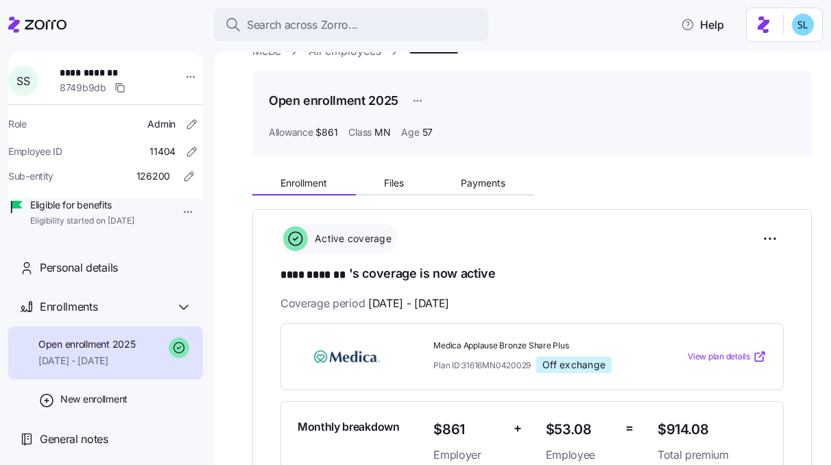
click at [680, 428] on span "$914.08" at bounding box center [712, 429] width 109 height 23
copy span "$914.08"
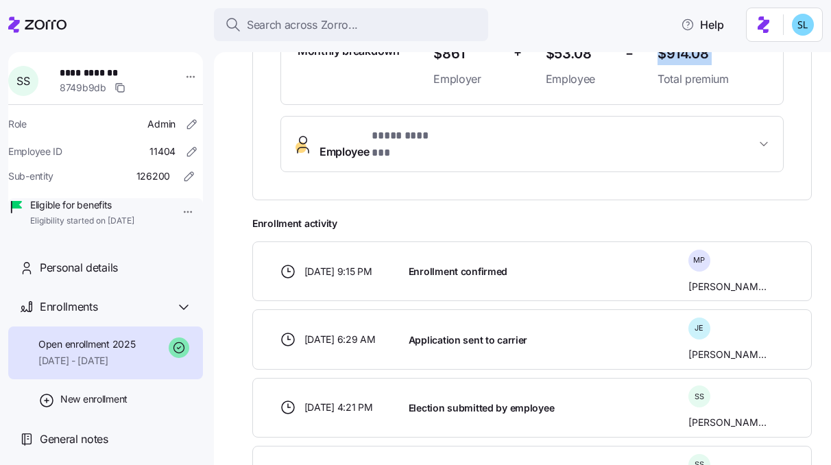
scroll to position [411, 0]
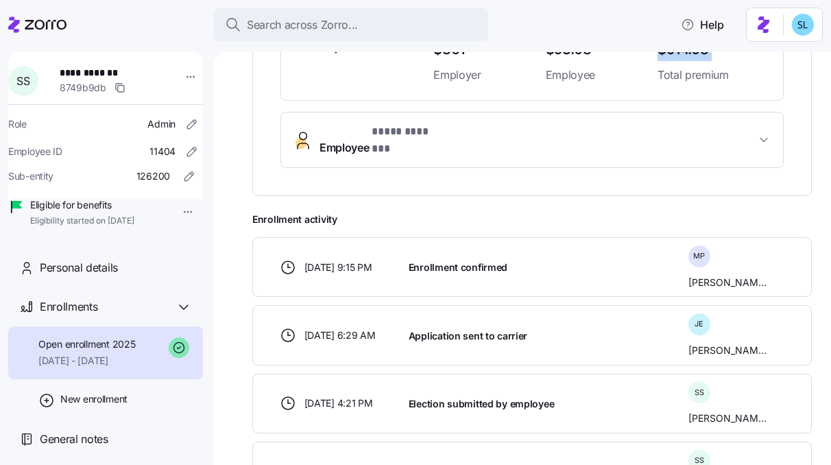
click at [437, 122] on button "Employee * **** ******* *" at bounding box center [532, 139] width 502 height 55
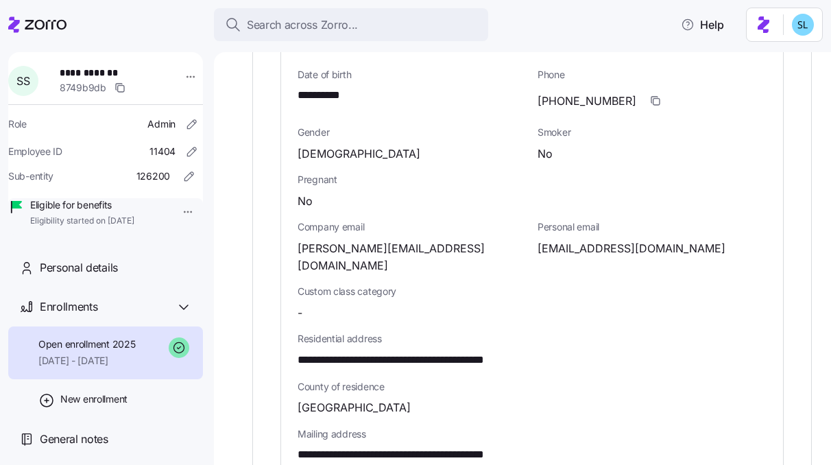
scroll to position [696, 0]
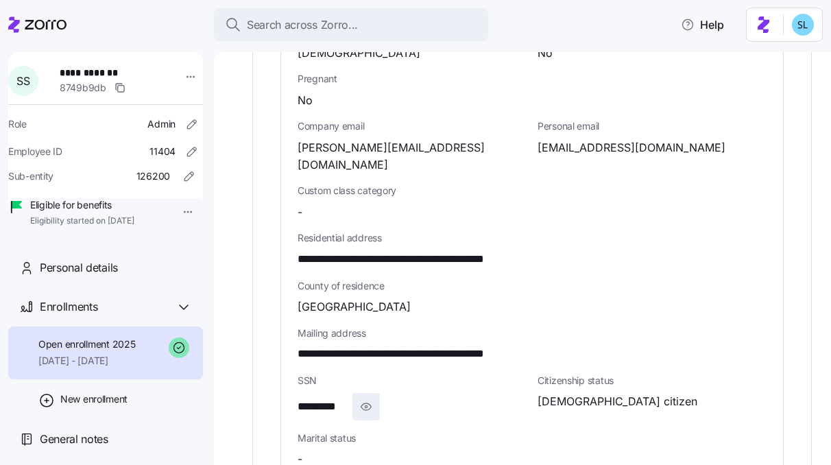
click at [365, 398] on icon "button" at bounding box center [366, 406] width 14 height 16
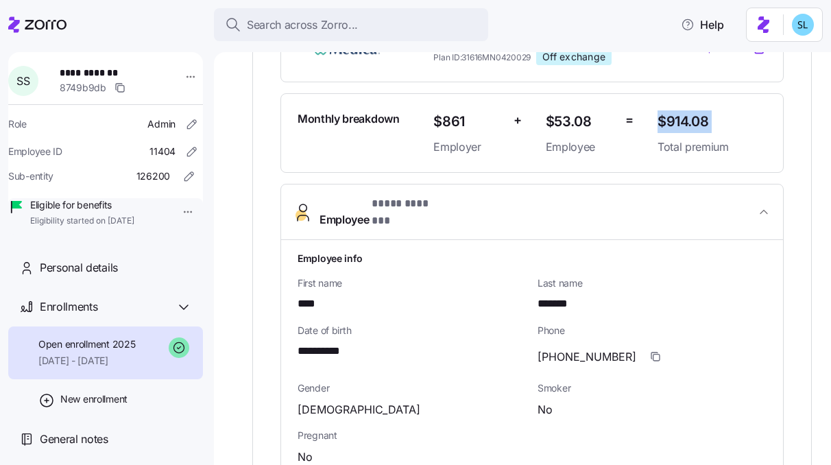
scroll to position [135, 0]
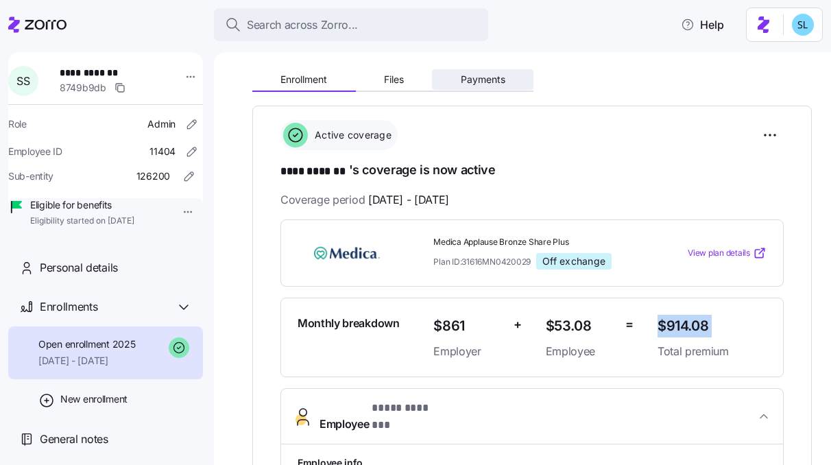
click at [503, 84] on span "Payments" at bounding box center [483, 80] width 45 height 10
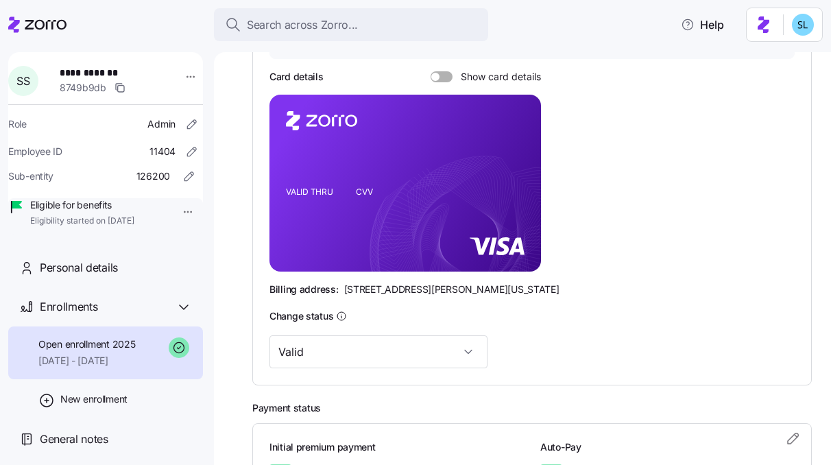
scroll to position [262, 0]
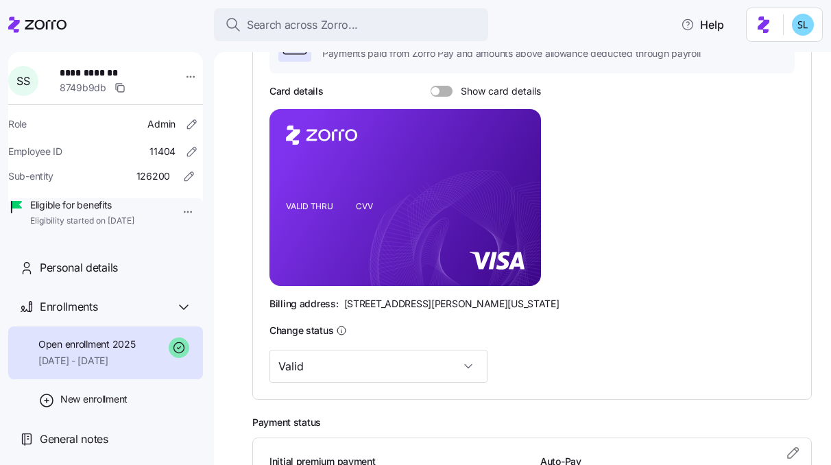
click at [436, 93] on span at bounding box center [435, 91] width 8 height 8
click at [431, 86] on input "Show card details" at bounding box center [431, 86] width 0 height 0
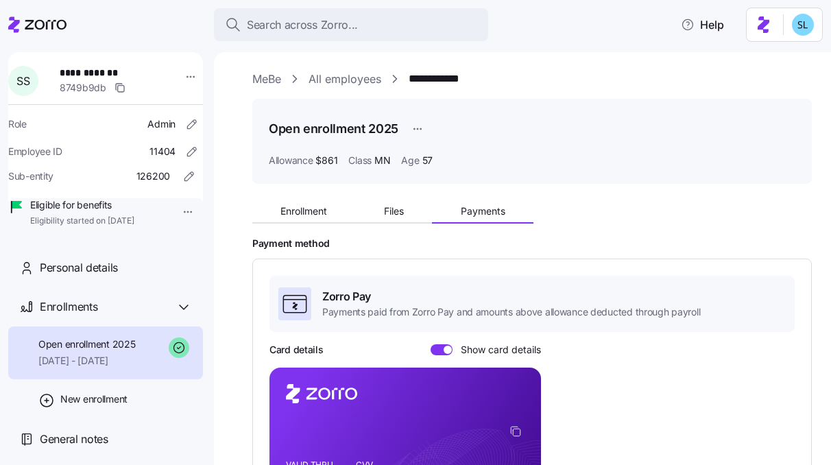
scroll to position [0, 0]
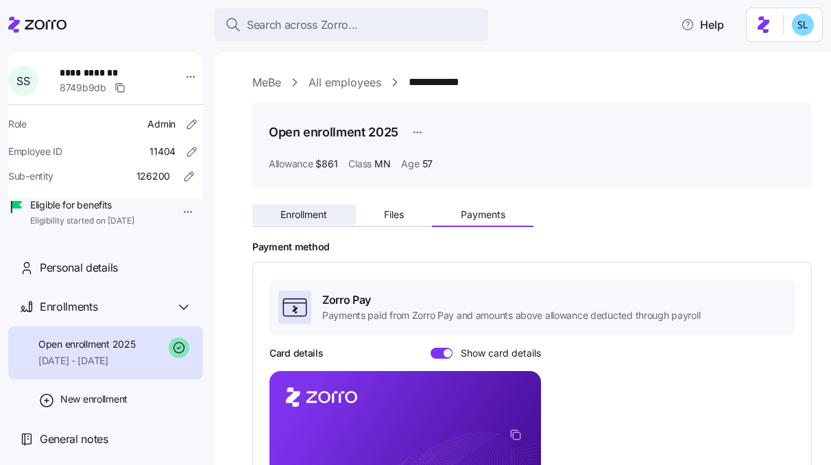
click at [320, 219] on span "Enrollment" at bounding box center [303, 215] width 47 height 10
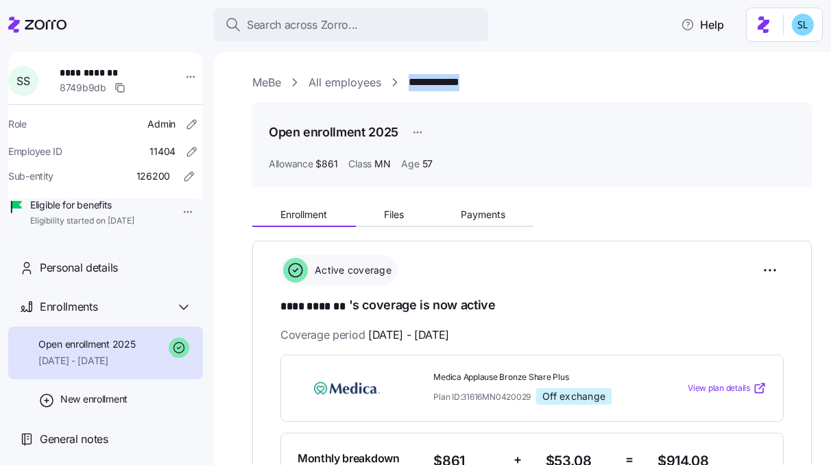
drag, startPoint x: 488, startPoint y: 88, endPoint x: 409, endPoint y: 84, distance: 78.3
click at [409, 84] on div "**********" at bounding box center [532, 82] width 560 height 17
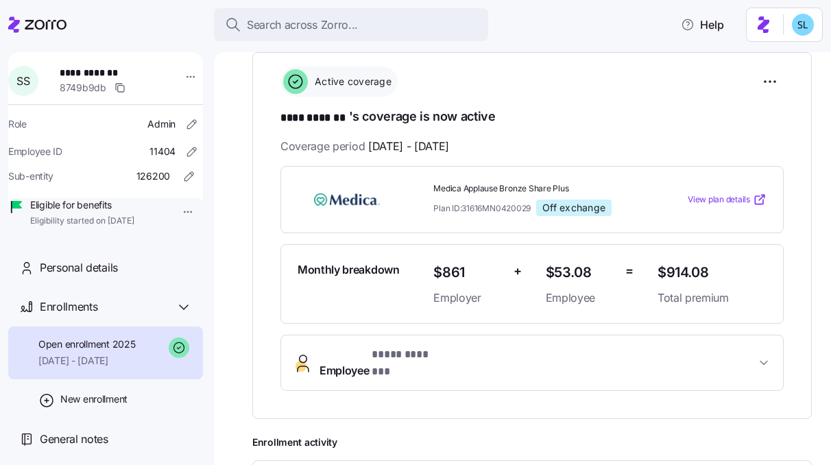
scroll to position [189, 0]
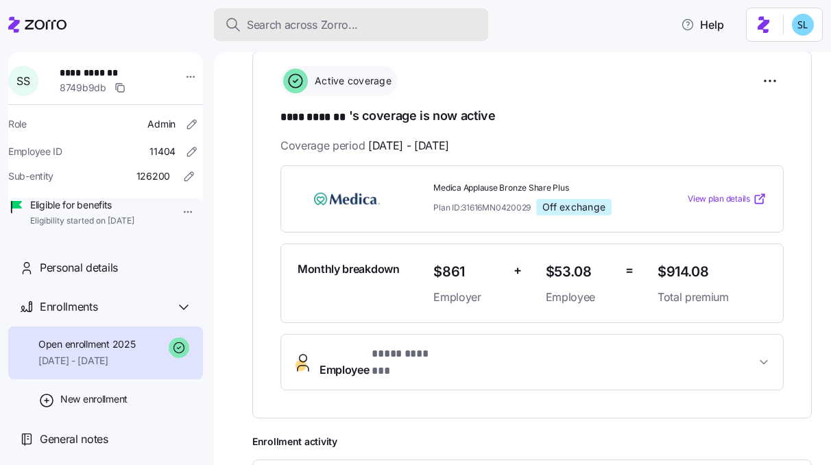
click at [359, 23] on div "Search across Zorro..." at bounding box center [351, 24] width 252 height 17
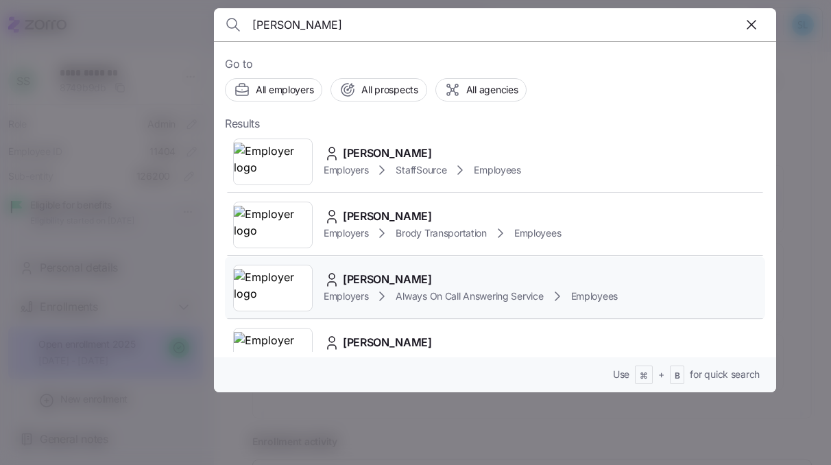
scroll to position [3, 0]
type input "cates"
click at [485, 269] on div "Syenna Raelyn D Cates Employers Always On Call Answering Service Employees" at bounding box center [495, 287] width 540 height 63
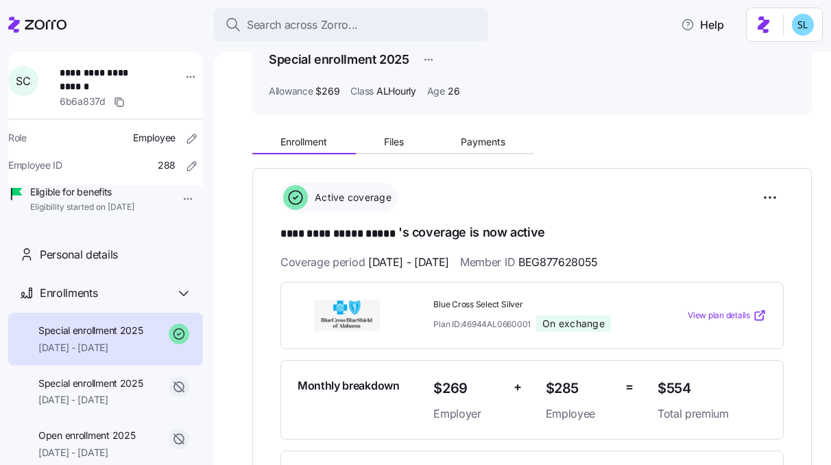
scroll to position [77, 0]
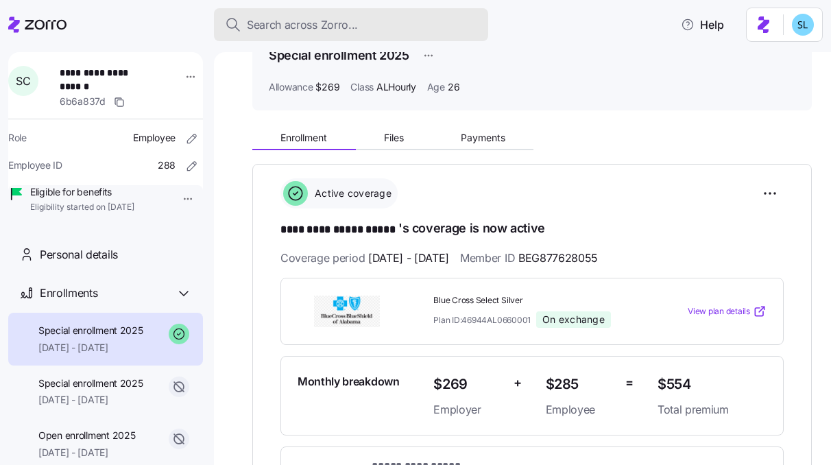
click at [374, 29] on div "Search across Zorro..." at bounding box center [351, 24] width 252 height 17
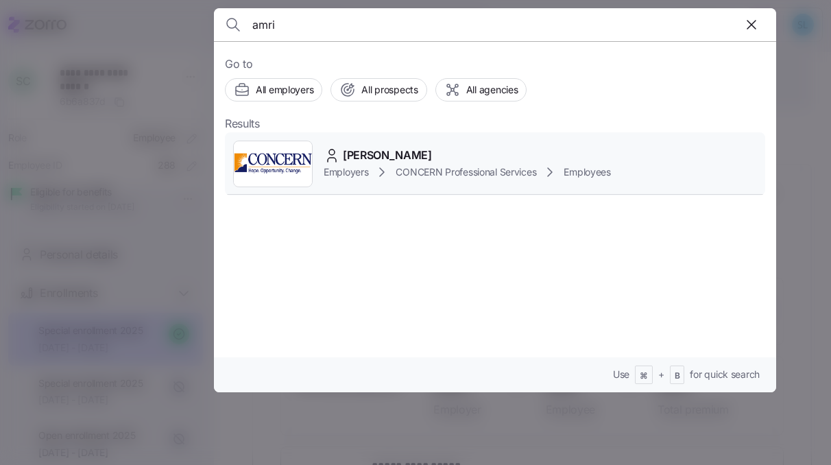
type input "amri"
click at [626, 151] on div "Amri Love Employers CONCERN Professional Services Employees" at bounding box center [495, 163] width 540 height 63
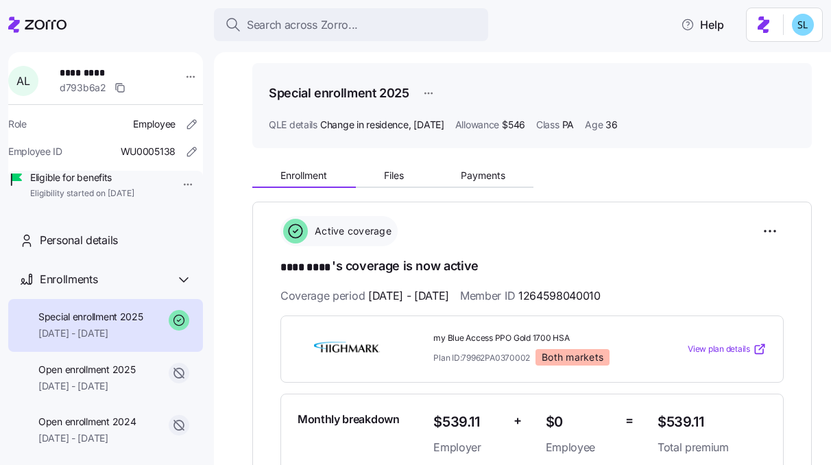
scroll to position [104, 0]
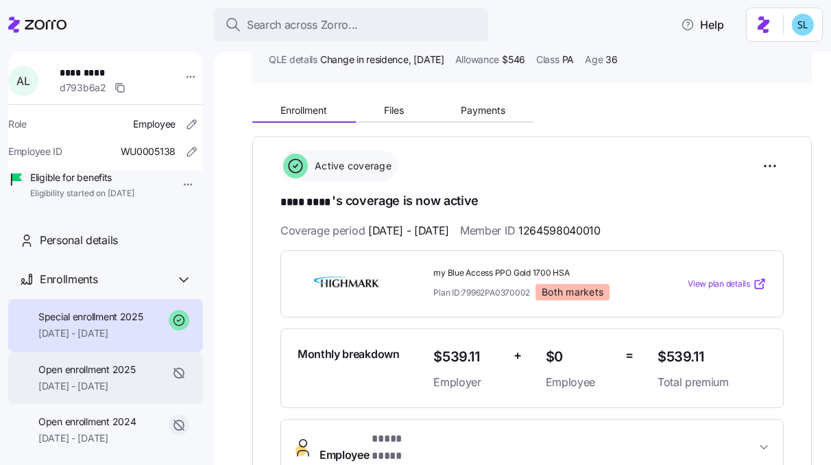
click at [87, 393] on span "01/01/2025 - 02/28/2025" at bounding box center [86, 386] width 97 height 14
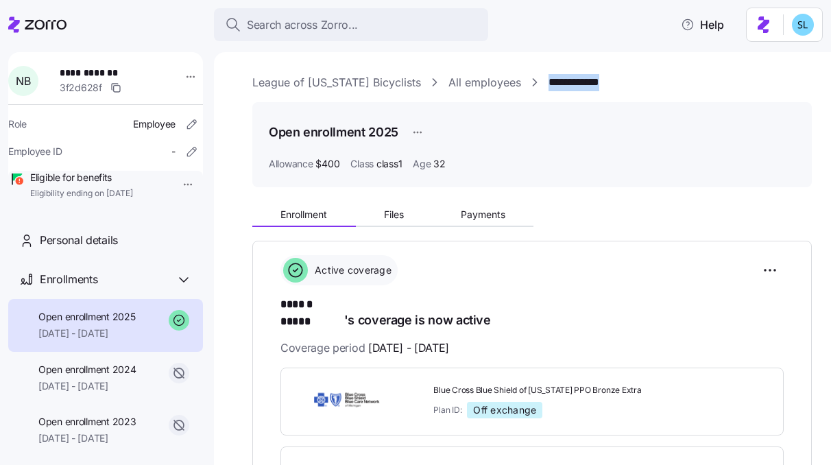
drag, startPoint x: 614, startPoint y: 83, endPoint x: 536, endPoint y: 81, distance: 78.2
click at [536, 81] on div "**********" at bounding box center [532, 82] width 560 height 17
copy link "**********"
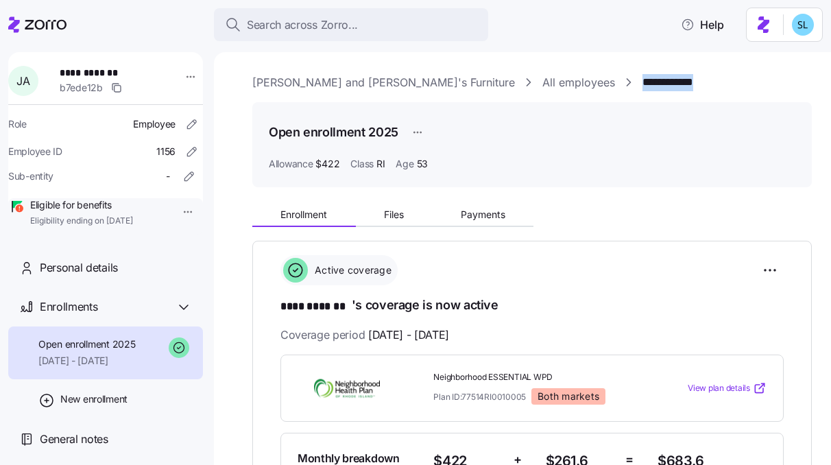
drag, startPoint x: 608, startPoint y: 82, endPoint x: 513, endPoint y: 86, distance: 95.4
click at [513, 86] on div "**********" at bounding box center [532, 82] width 560 height 17
copy link "**********"
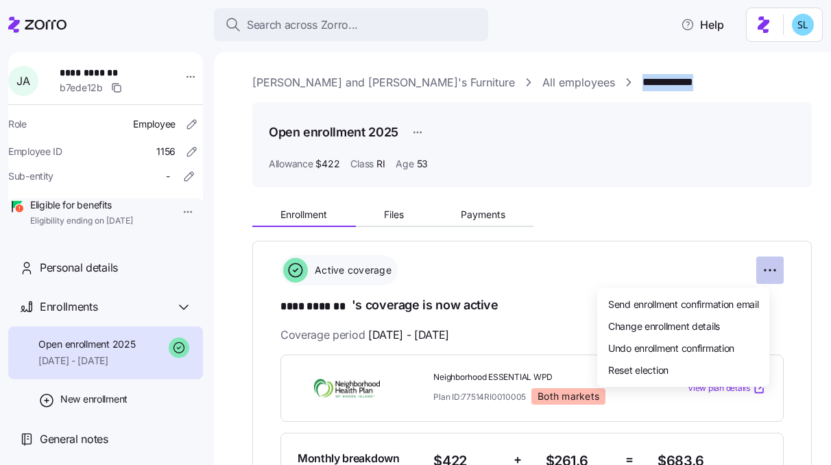
click at [771, 266] on html "**********" at bounding box center [415, 228] width 831 height 457
click at [721, 315] on div "Change enrollment details" at bounding box center [683, 326] width 161 height 22
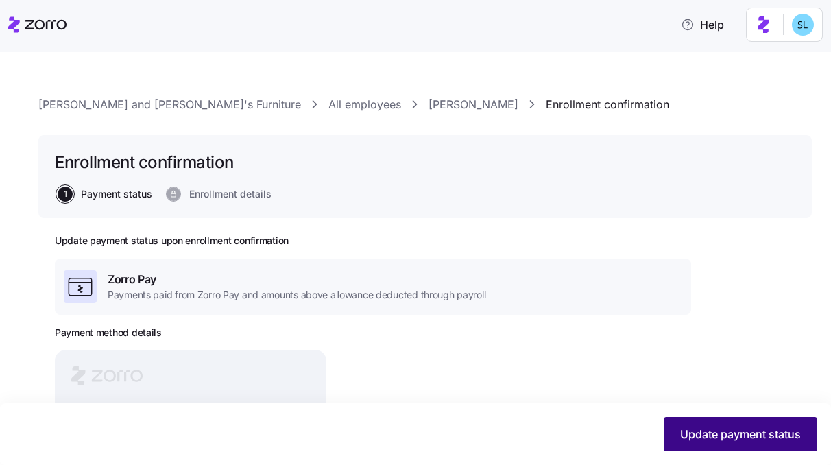
click at [732, 430] on span "Update payment status" at bounding box center [740, 434] width 121 height 16
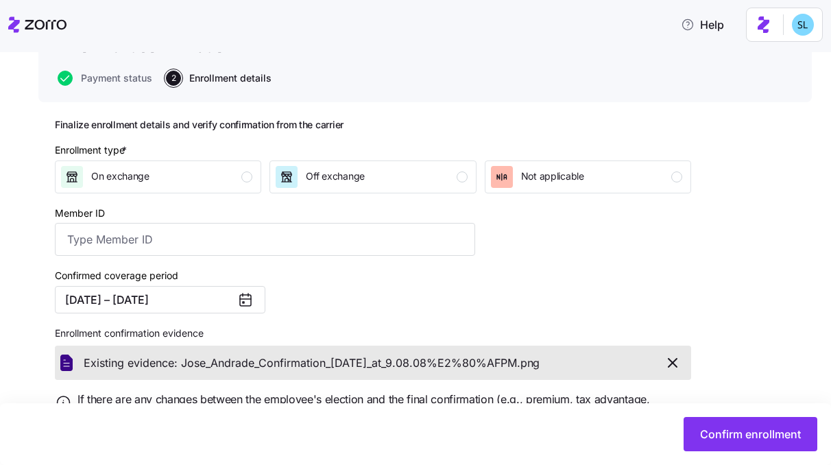
scroll to position [187, 0]
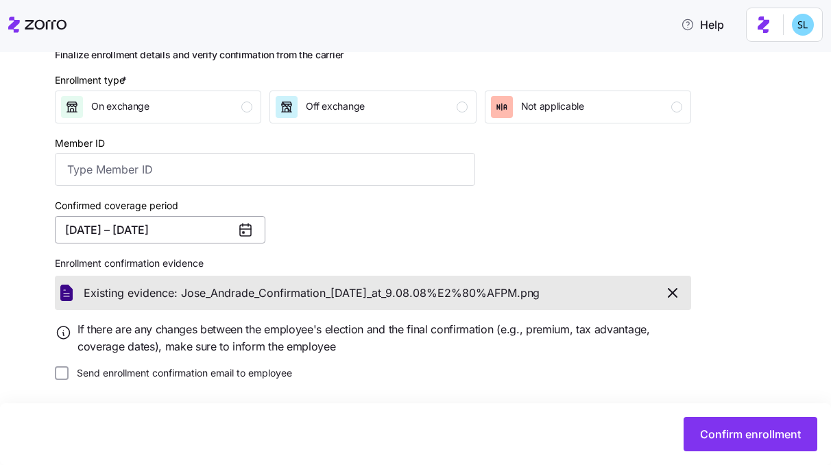
click at [180, 232] on button "08/01/2025 – 12/31/2025" at bounding box center [160, 229] width 211 height 27
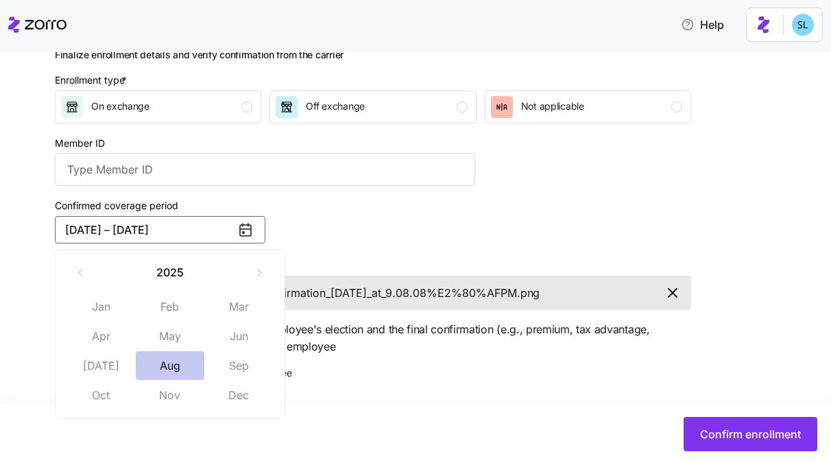
click at [174, 358] on button "Aug" at bounding box center [170, 365] width 69 height 29
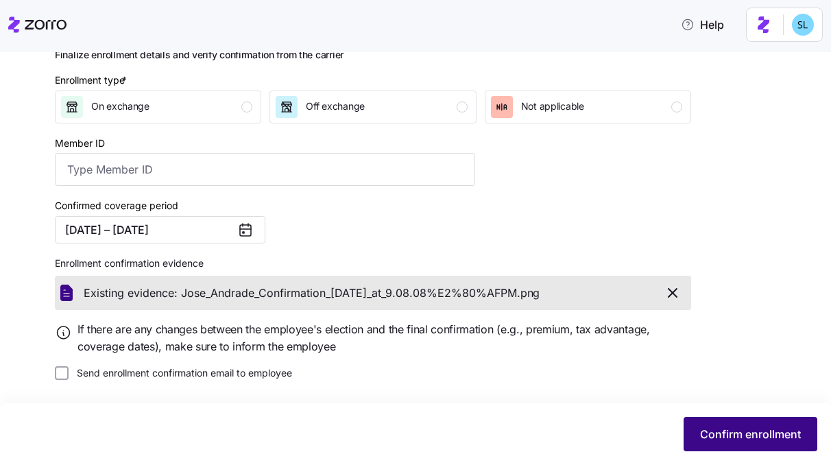
click at [719, 431] on span "Confirm enrollment" at bounding box center [750, 434] width 101 height 16
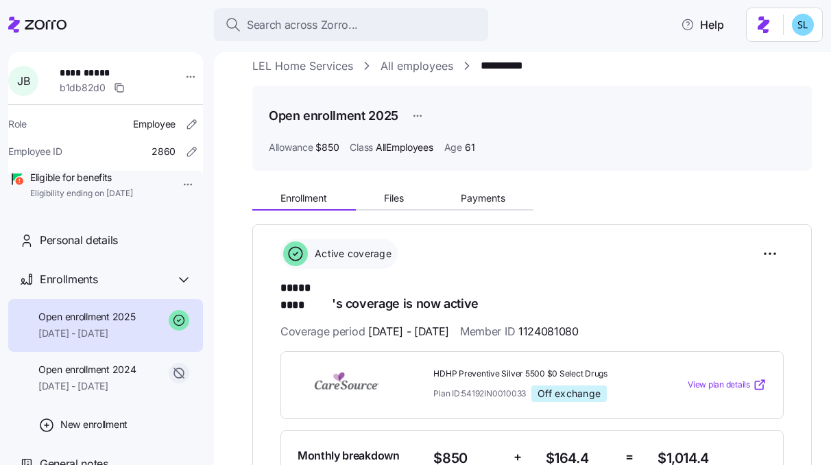
scroll to position [18, 0]
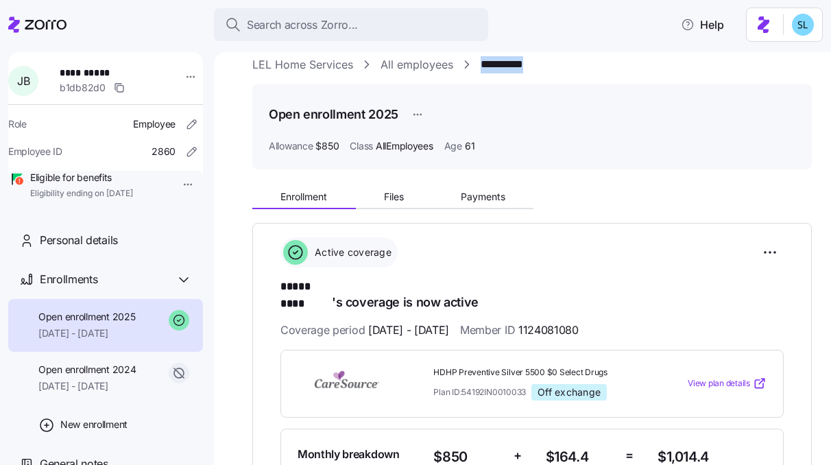
drag, startPoint x: 551, startPoint y: 68, endPoint x: 480, endPoint y: 70, distance: 71.3
click at [480, 70] on div "**********" at bounding box center [532, 64] width 560 height 17
copy link "**********"
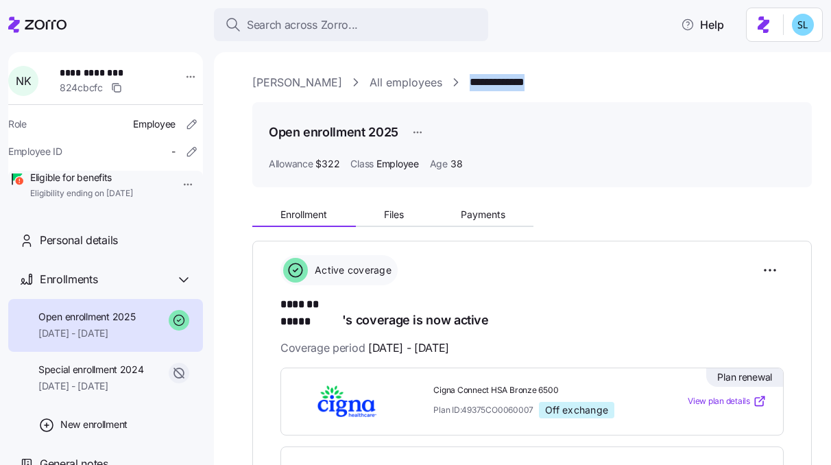
drag, startPoint x: 590, startPoint y: 85, endPoint x: 498, endPoint y: 79, distance: 91.4
click at [498, 79] on div "**********" at bounding box center [532, 82] width 560 height 17
copy link "**********"
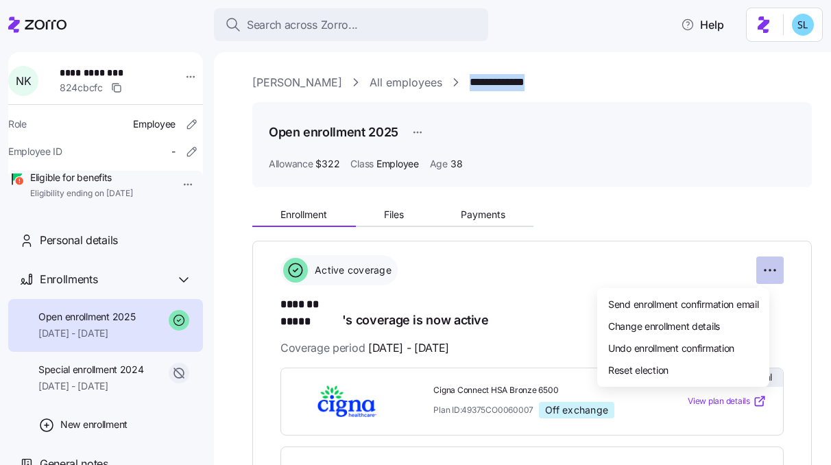
click at [752, 269] on html "**********" at bounding box center [415, 228] width 831 height 457
click at [723, 318] on div "Change enrollment details" at bounding box center [683, 326] width 161 height 22
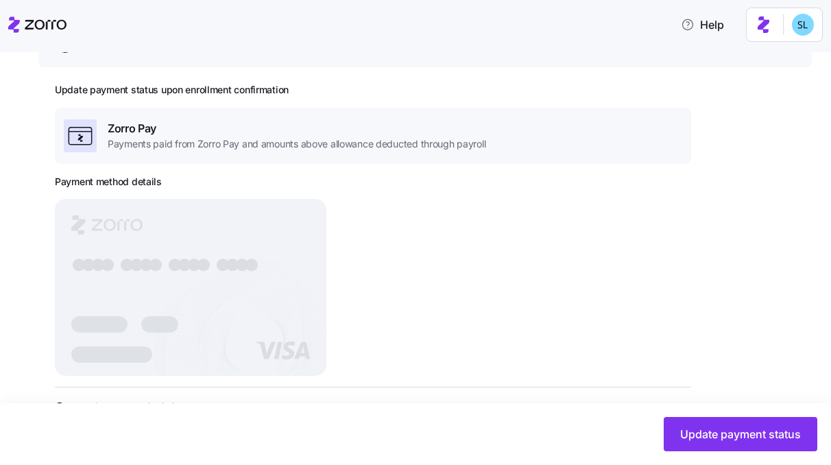
scroll to position [234, 0]
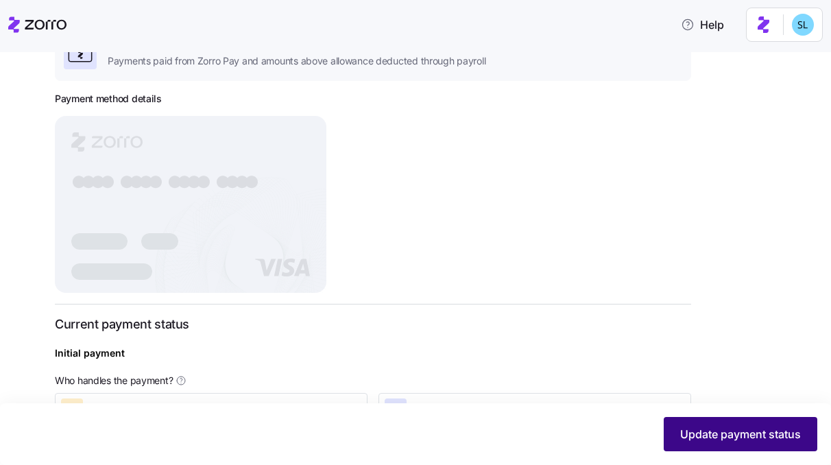
click at [689, 436] on span "Update payment status" at bounding box center [740, 434] width 121 height 16
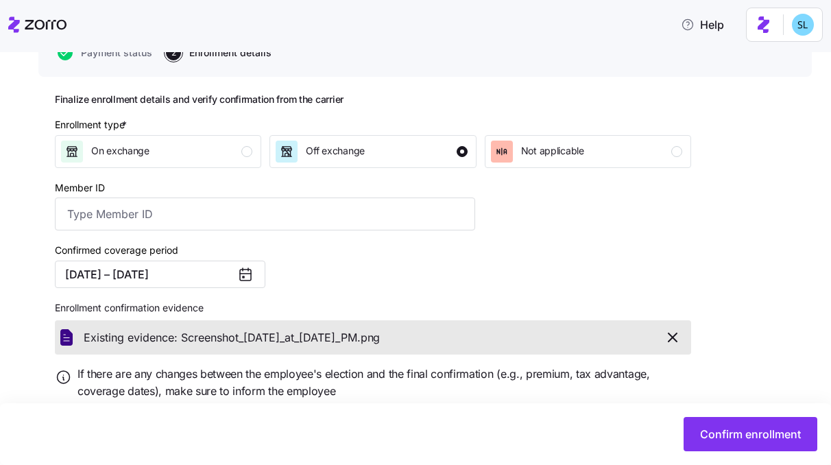
scroll to position [143, 0]
click at [159, 269] on button "01/01/2025 – 12/31/2025" at bounding box center [160, 272] width 211 height 27
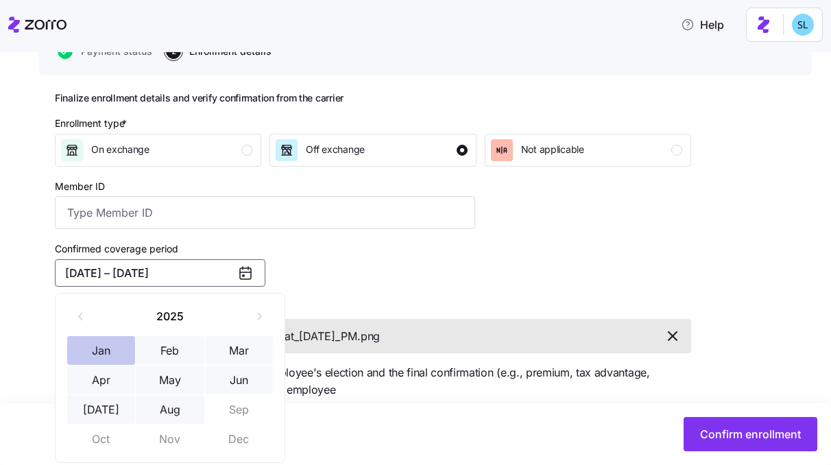
click at [121, 345] on button "Jan" at bounding box center [101, 350] width 69 height 29
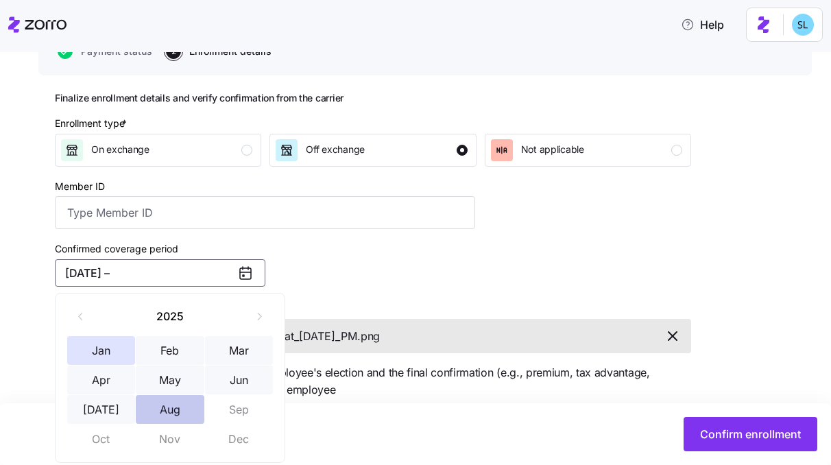
click at [169, 411] on button "Aug" at bounding box center [170, 409] width 69 height 29
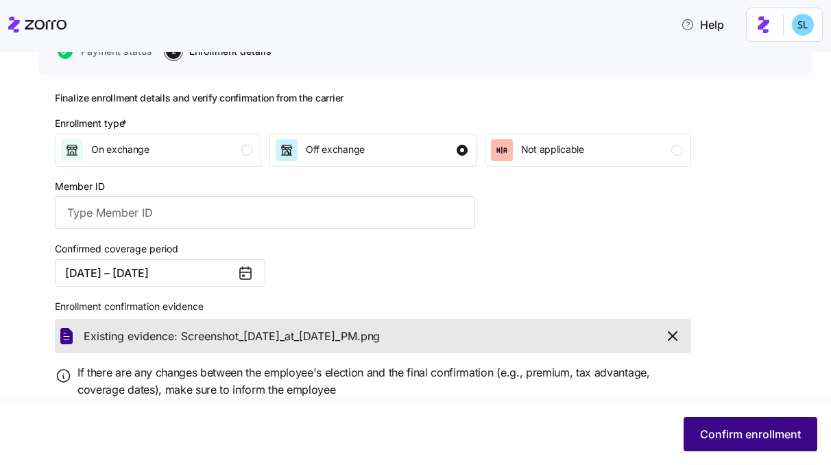
click at [747, 420] on button "Confirm enrollment" at bounding box center [751, 434] width 134 height 34
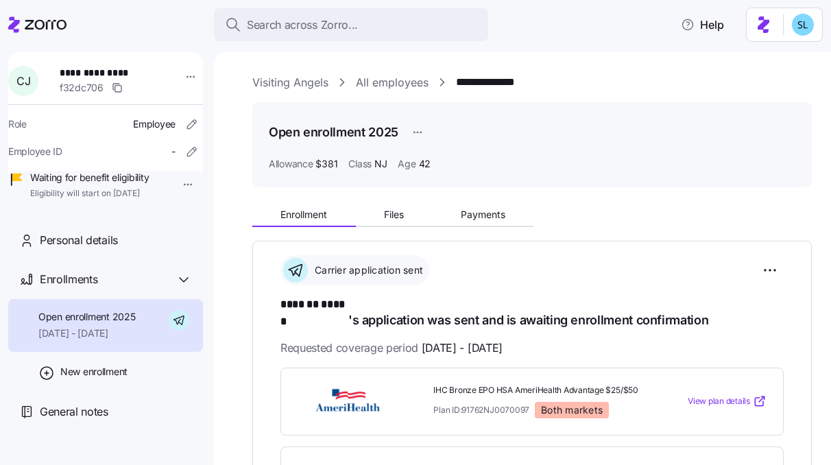
scroll to position [297, 0]
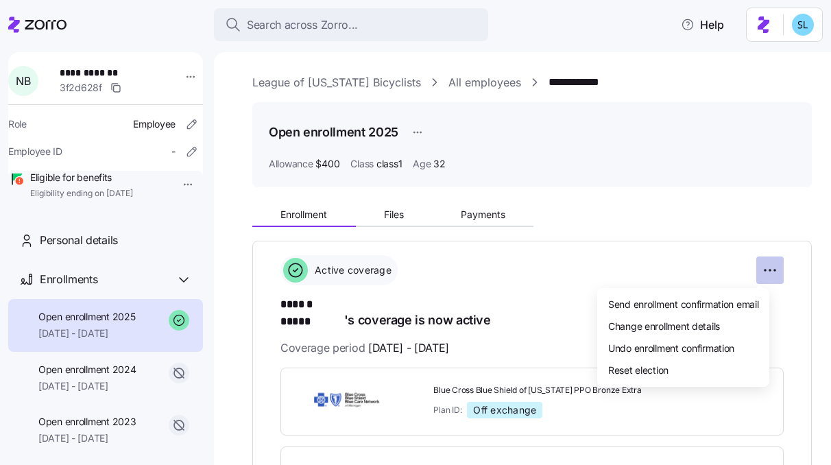
click at [758, 265] on html "**********" at bounding box center [415, 228] width 831 height 457
click at [738, 319] on div "Change enrollment details" at bounding box center [683, 326] width 161 height 22
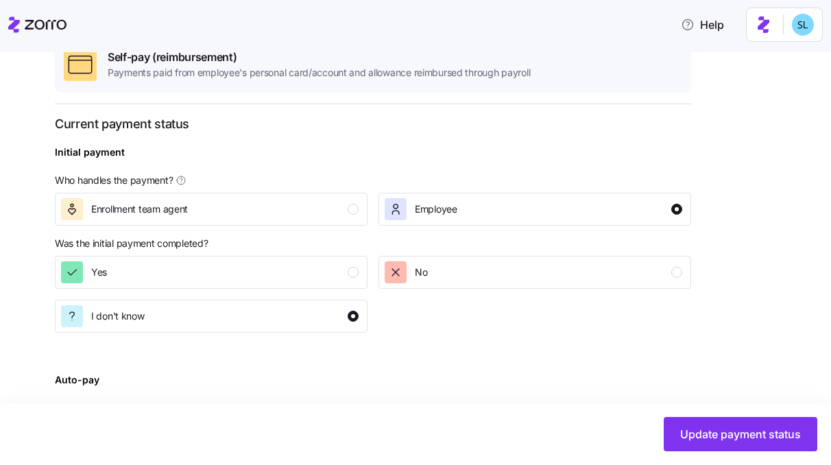
scroll to position [402, 0]
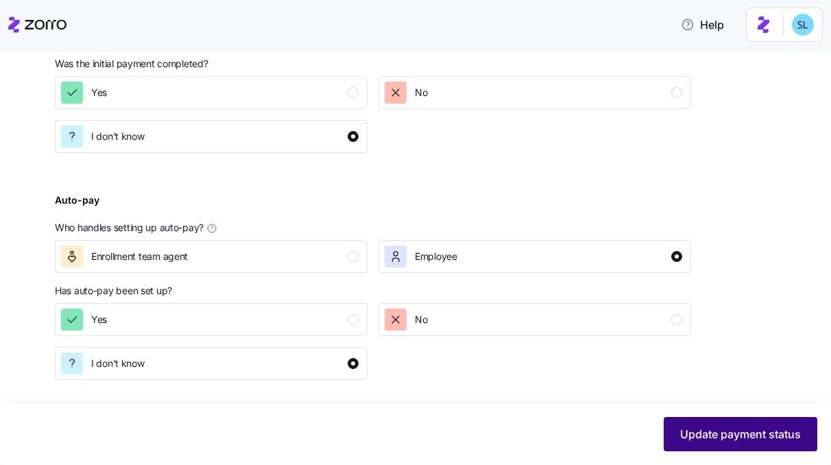
click at [710, 424] on button "Update payment status" at bounding box center [741, 434] width 154 height 34
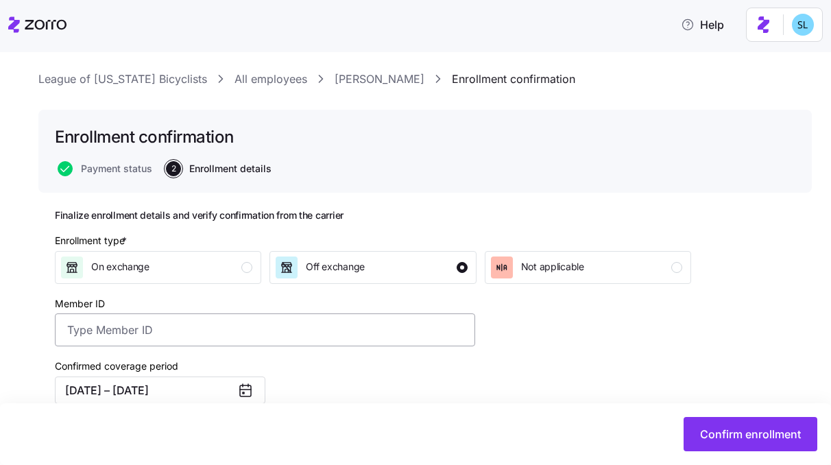
scroll to position [195, 0]
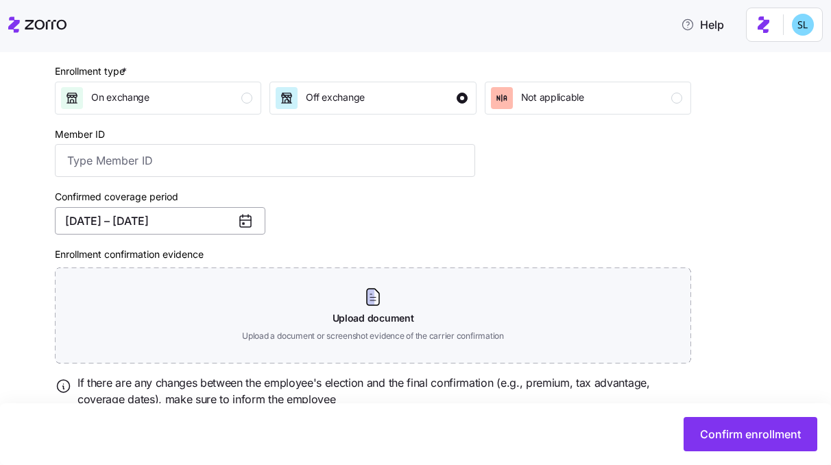
click at [206, 229] on button "[DATE] – [DATE]" at bounding box center [160, 220] width 211 height 27
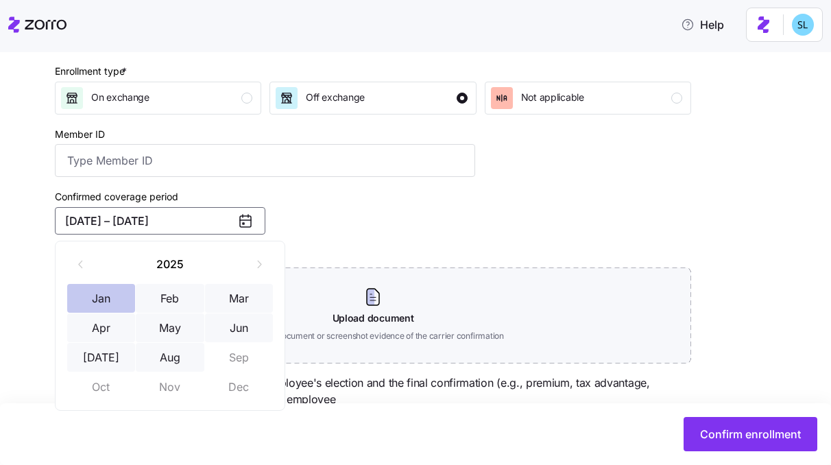
click at [104, 297] on button "Jan" at bounding box center [101, 298] width 69 height 29
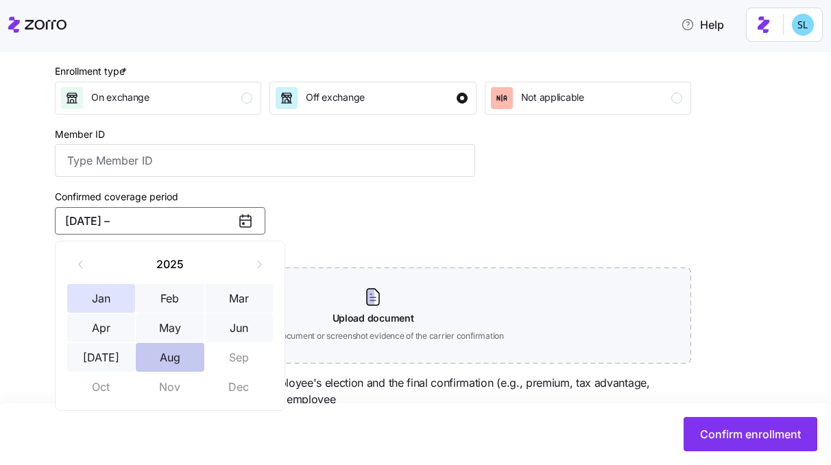
click at [166, 357] on button "Aug" at bounding box center [170, 357] width 69 height 29
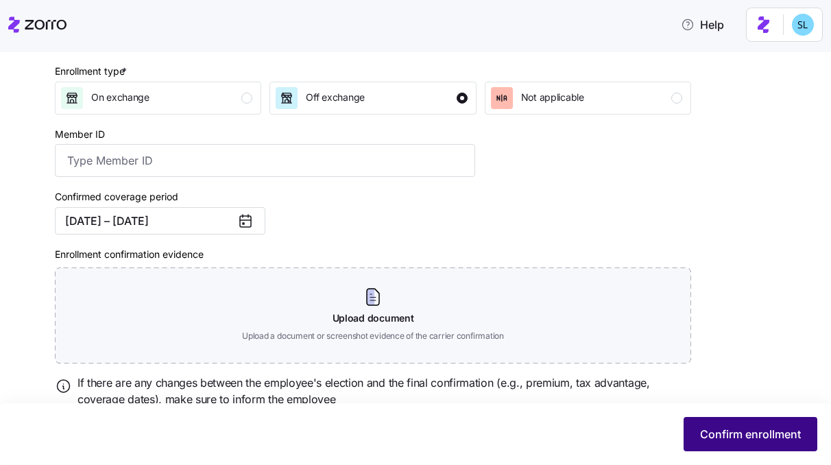
click at [691, 437] on button "Confirm enrollment" at bounding box center [751, 434] width 134 height 34
